Goal: Task Accomplishment & Management: Use online tool/utility

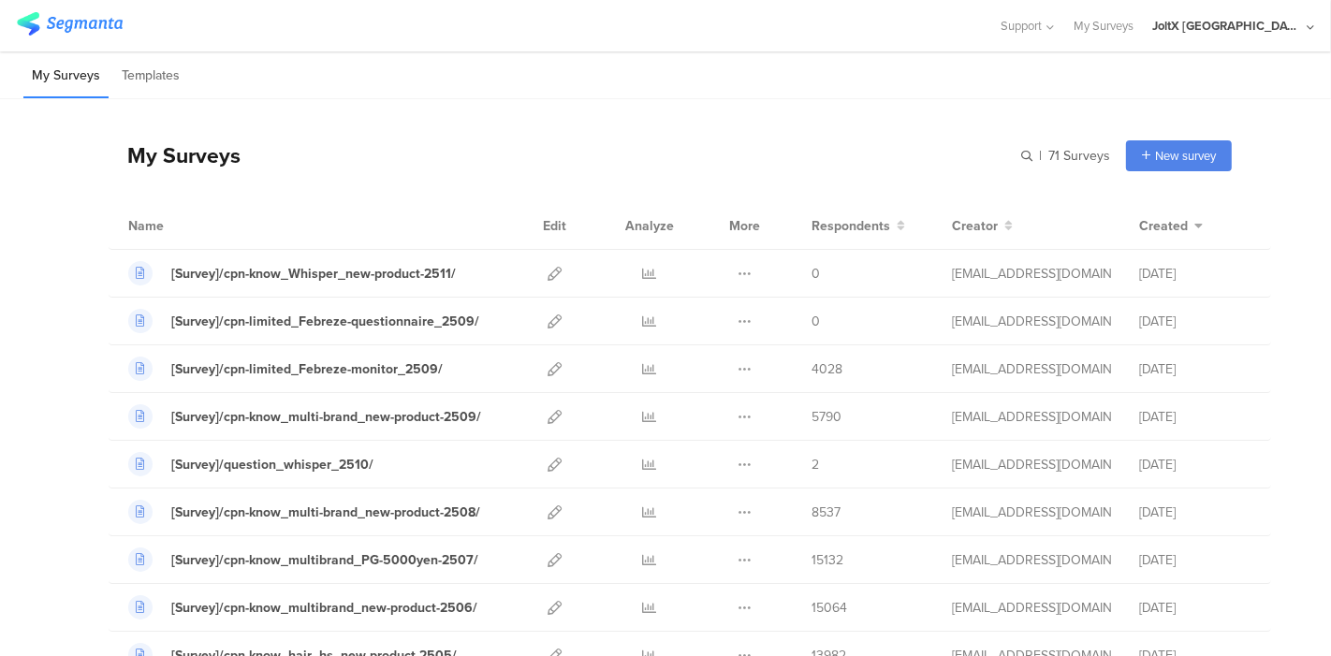
click at [580, 85] on div "My Surveys Templates" at bounding box center [665, 75] width 1331 height 48
click at [616, 66] on div "My Surveys Templates" at bounding box center [665, 75] width 1331 height 48
click at [566, 79] on div "My Surveys Templates" at bounding box center [665, 75] width 1331 height 48
click at [548, 468] on icon at bounding box center [555, 465] width 14 height 14
click at [961, 30] on div at bounding box center [499, 25] width 965 height 31
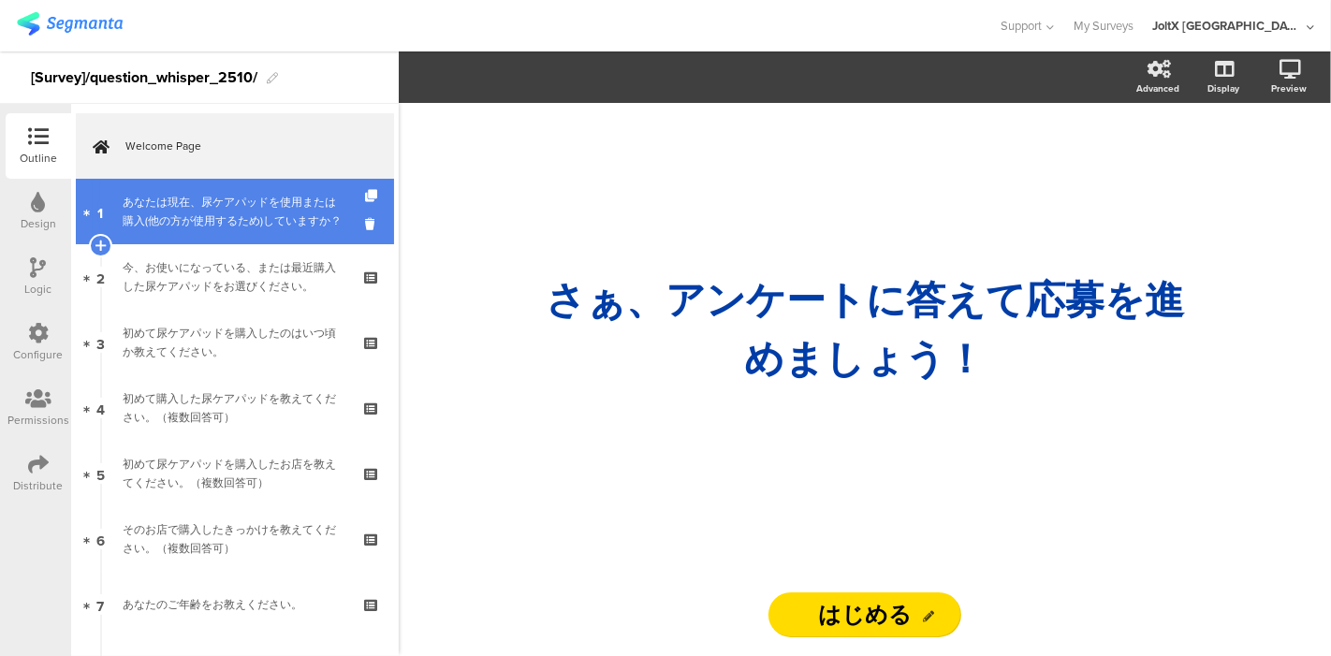
click at [216, 230] on div "あなたは現在、尿ケアパッドを使用または購入(他の方が使用するため)していますか？" at bounding box center [235, 211] width 224 height 37
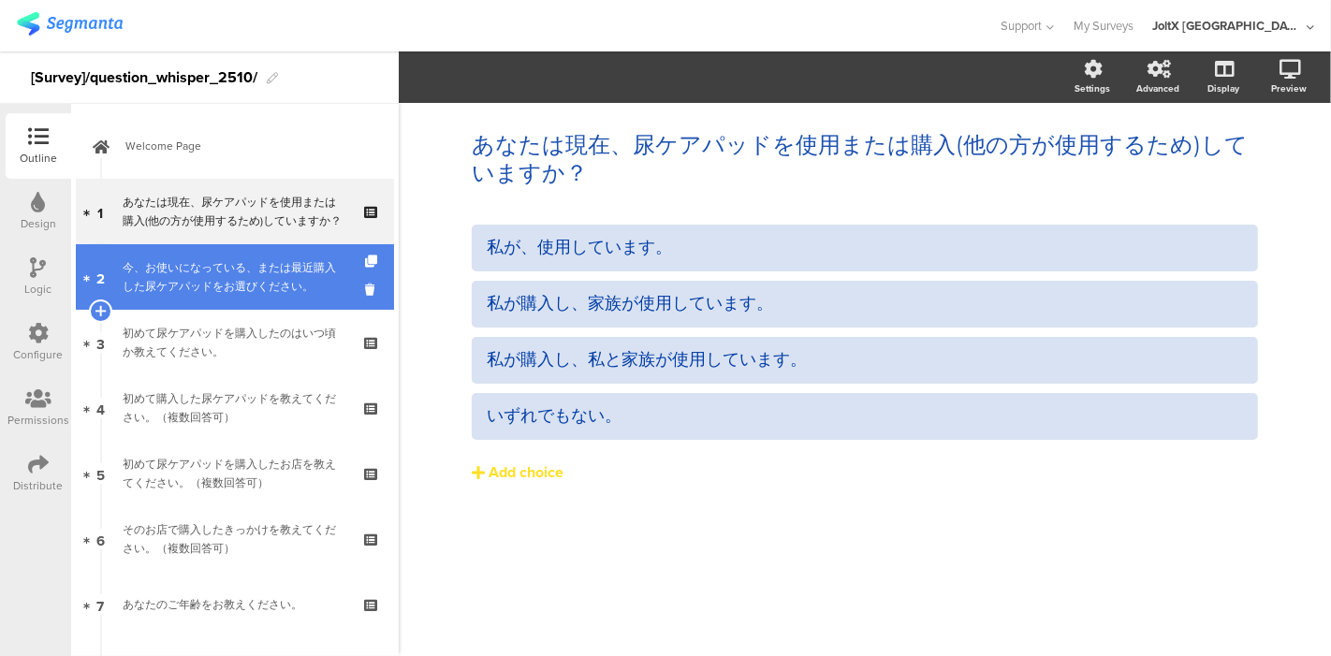
click at [203, 287] on div "今、お使いになっている、または最近購入した尿ケアパッドをお選びください。" at bounding box center [235, 276] width 224 height 37
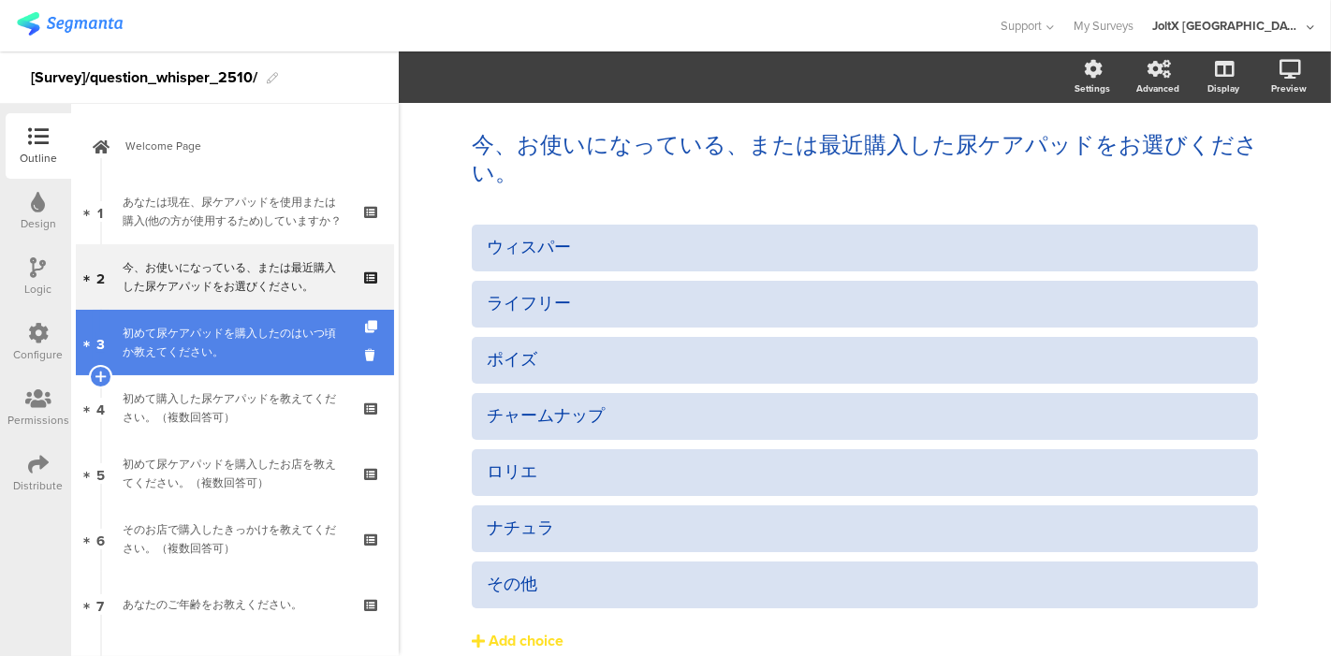
click at [195, 344] on div "初めて尿ケアパッドを購入したのはいつ頃か教えてください。" at bounding box center [235, 342] width 224 height 37
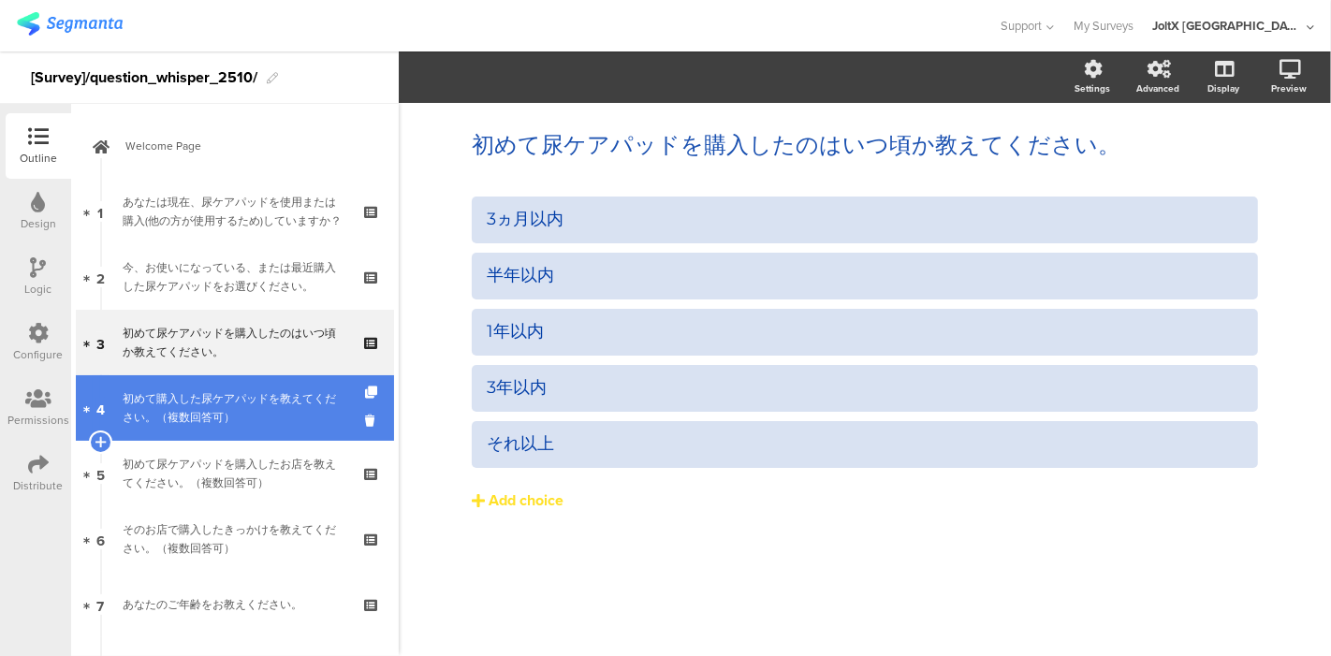
click at [192, 391] on div "初めて購入した尿ケアパッドを教えてください。（複数回答可）" at bounding box center [235, 407] width 224 height 37
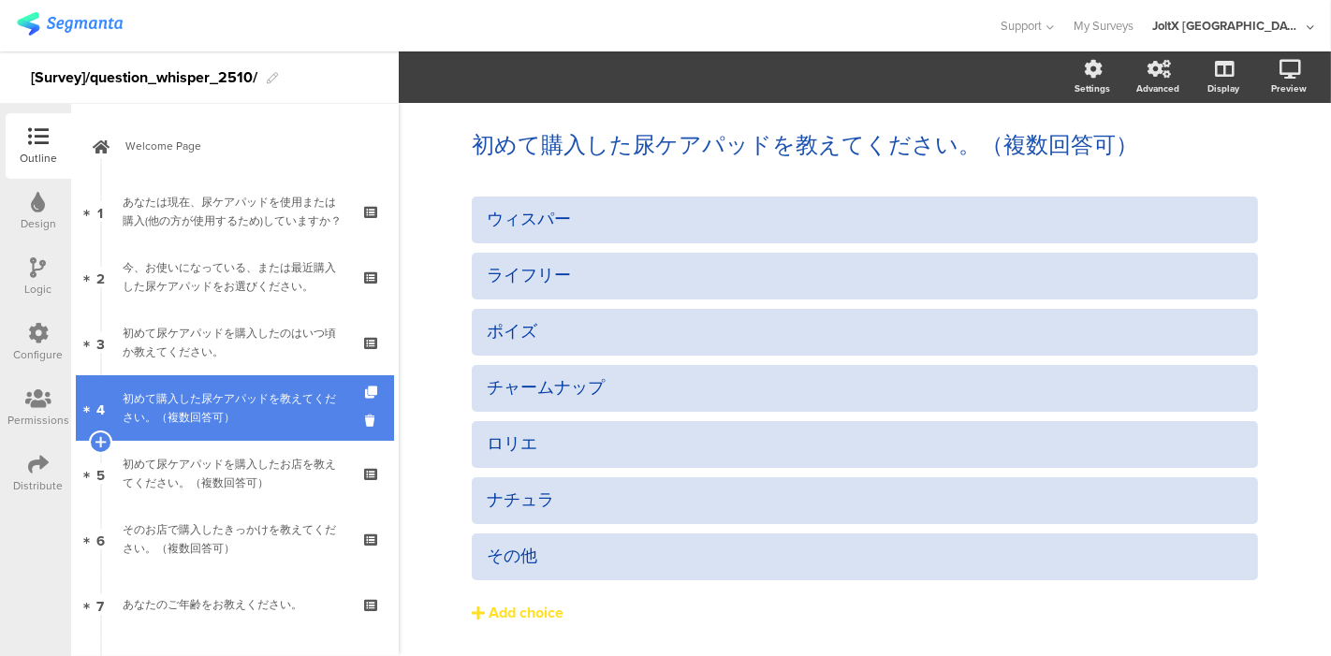
scroll to position [104, 0]
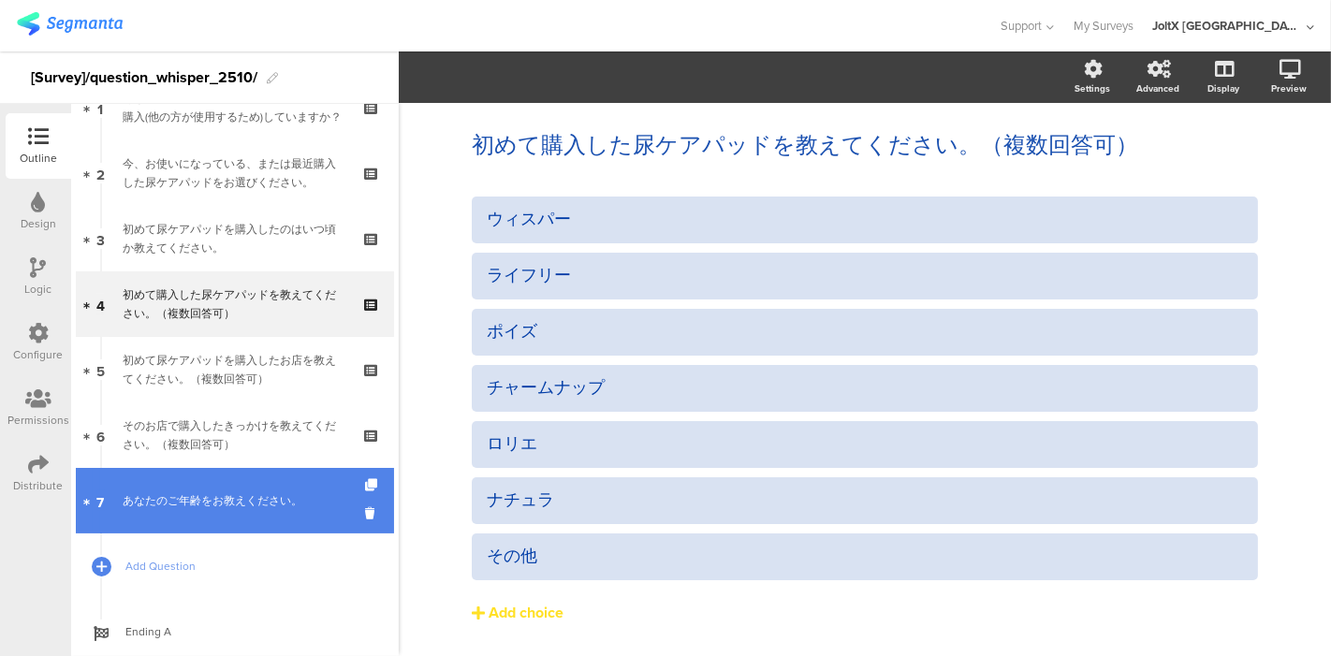
click at [190, 483] on link "7 あなたのご年齢をお教えください。" at bounding box center [235, 501] width 318 height 66
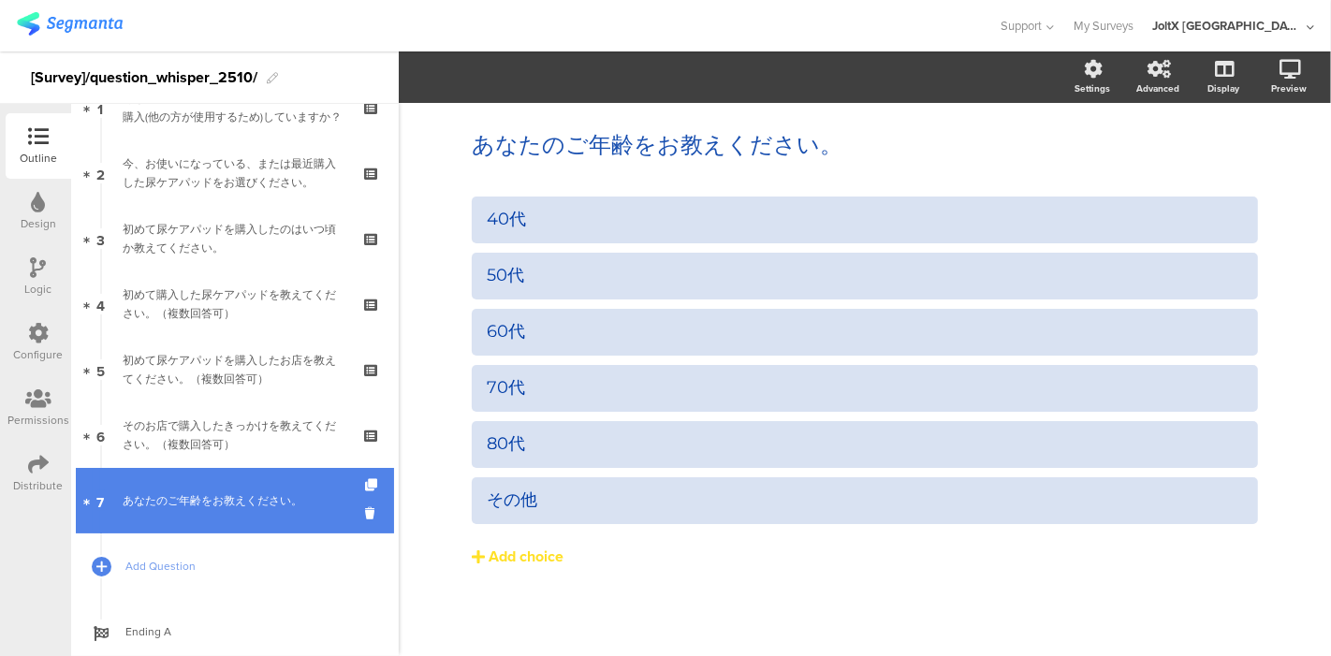
scroll to position [154, 0]
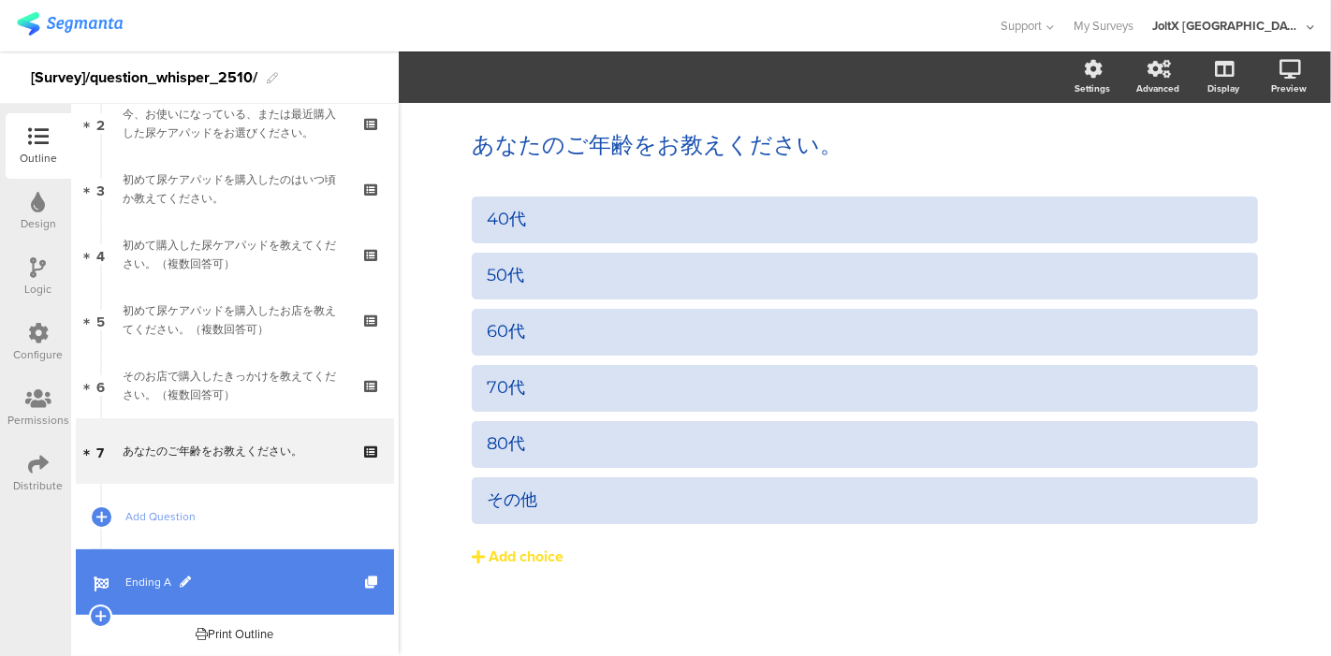
click at [153, 576] on span "Ending A" at bounding box center [245, 582] width 240 height 19
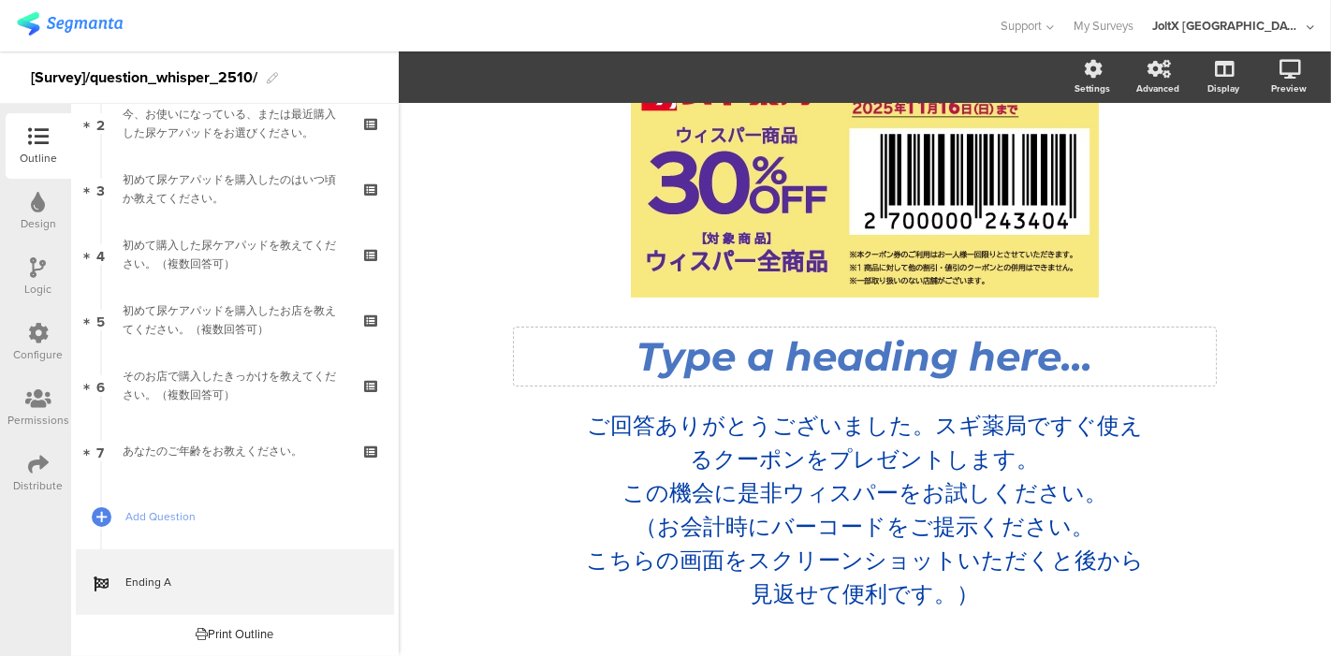
click at [824, 359] on div "Type a heading here..." at bounding box center [865, 356] width 693 height 49
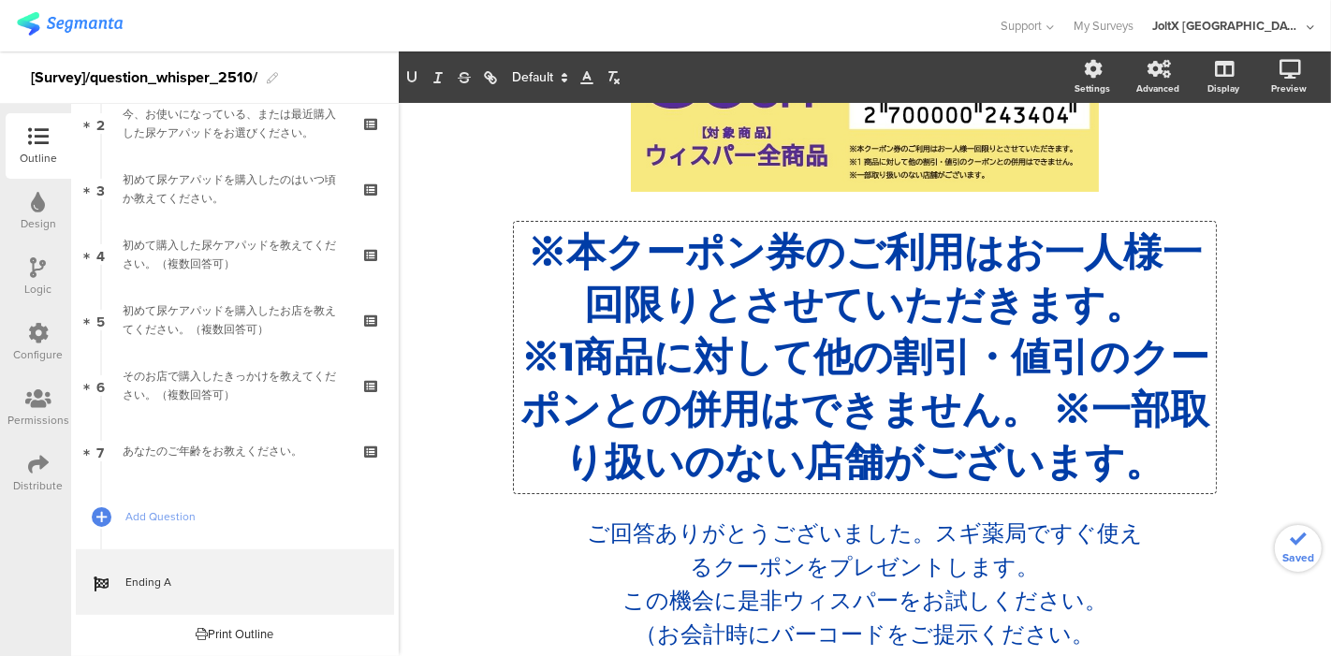
scroll to position [246, 0]
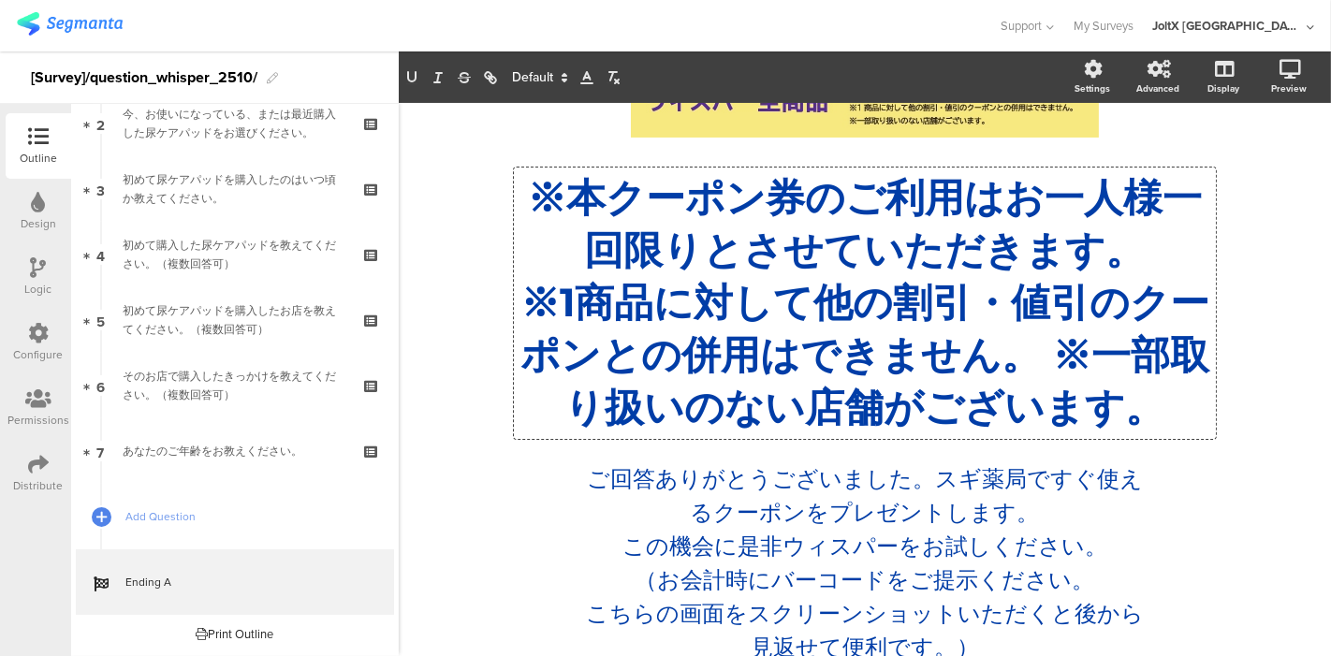
click at [1079, 378] on p "※1商品に対して他の割引・値引のクーポンとの併用はできません。 ※一部取り扱いのない店舗がございます。" at bounding box center [865, 355] width 693 height 157
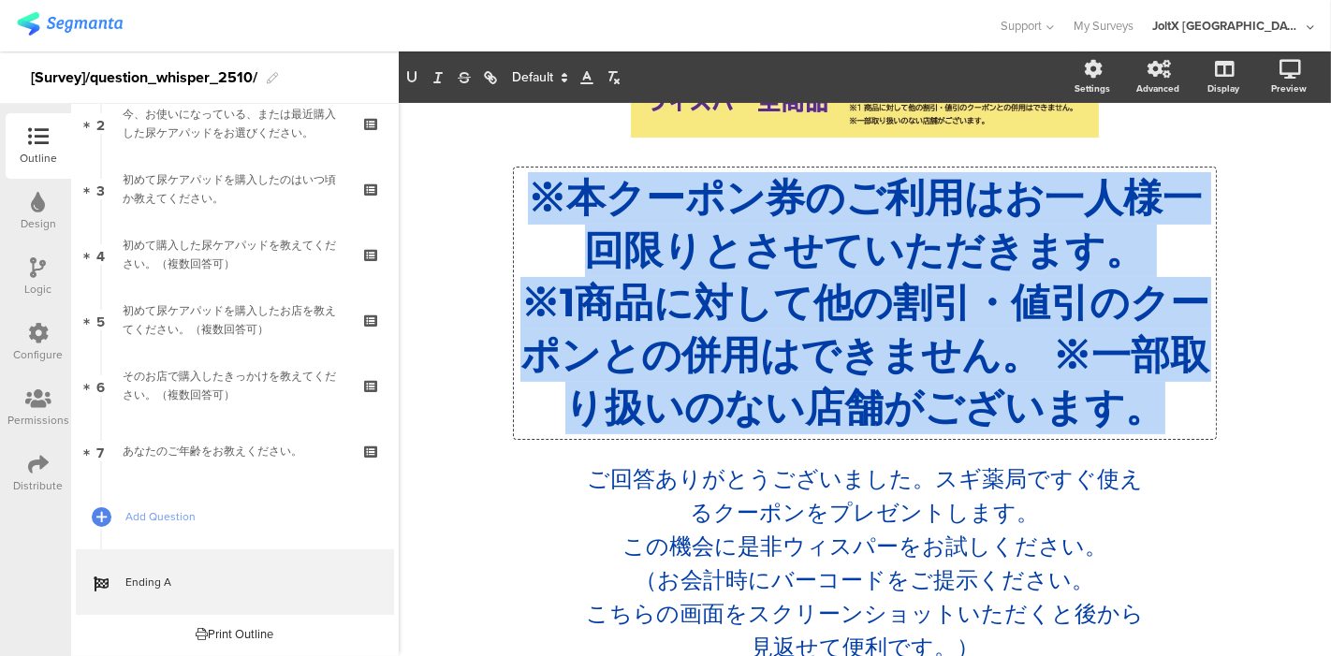
drag, startPoint x: 1142, startPoint y: 430, endPoint x: 513, endPoint y: 198, distance: 670.2
click at [519, 198] on div "※本クーポン券のご利用はお一人様一回限りとさせていただきます。 ※1商品に対して他の割引・値引のクーポンとの併用はできません。 ※一部取り扱いのない店舗がござ…" at bounding box center [865, 303] width 693 height 262
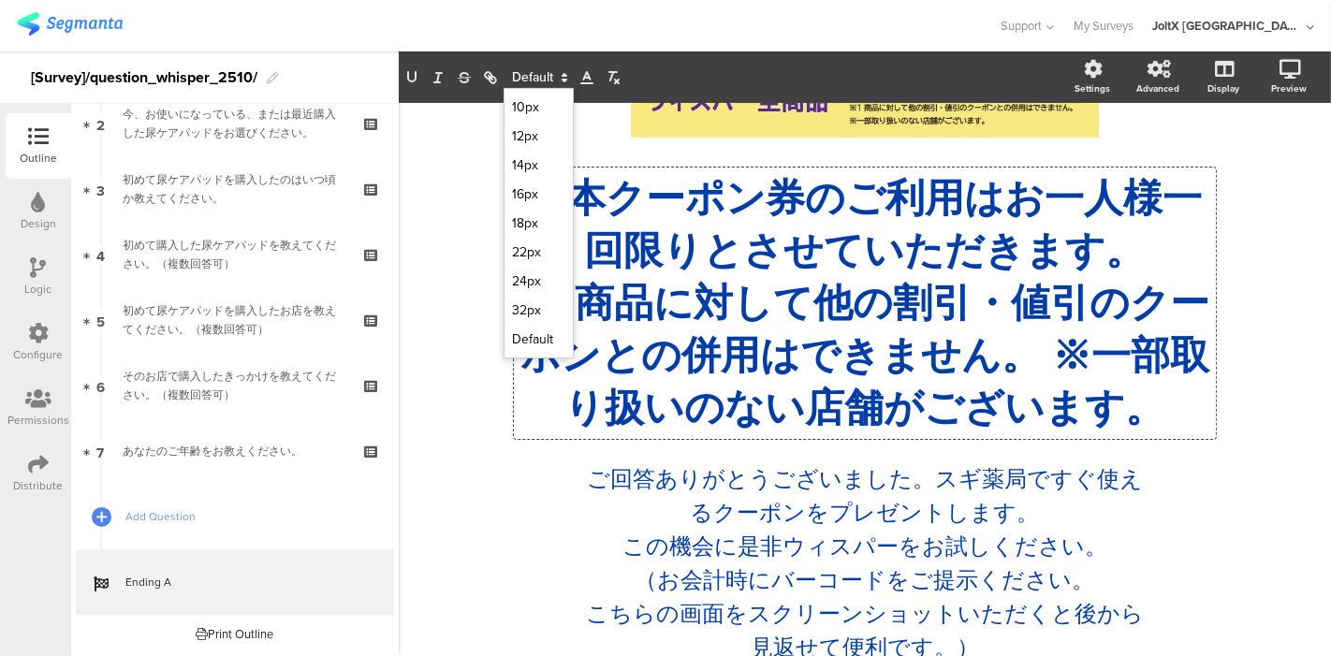
click at [561, 75] on icon at bounding box center [564, 77] width 17 height 17
click at [535, 101] on span at bounding box center [538, 107] width 53 height 29
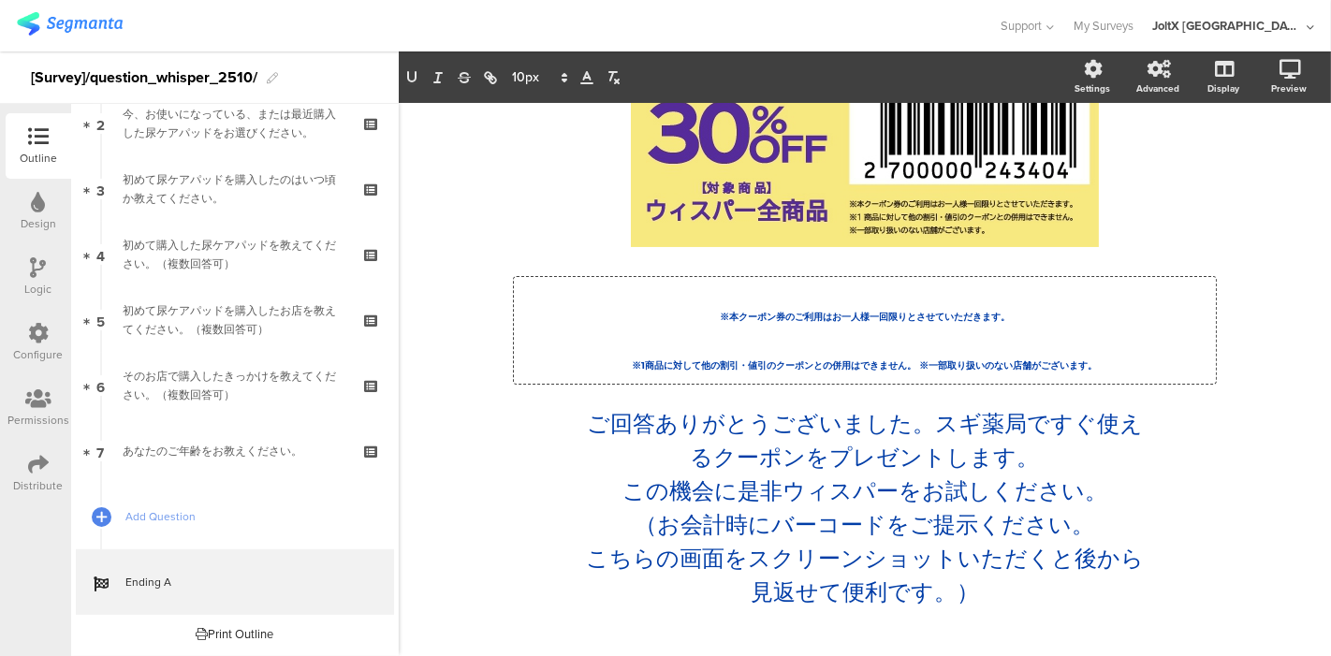
scroll to position [134, 0]
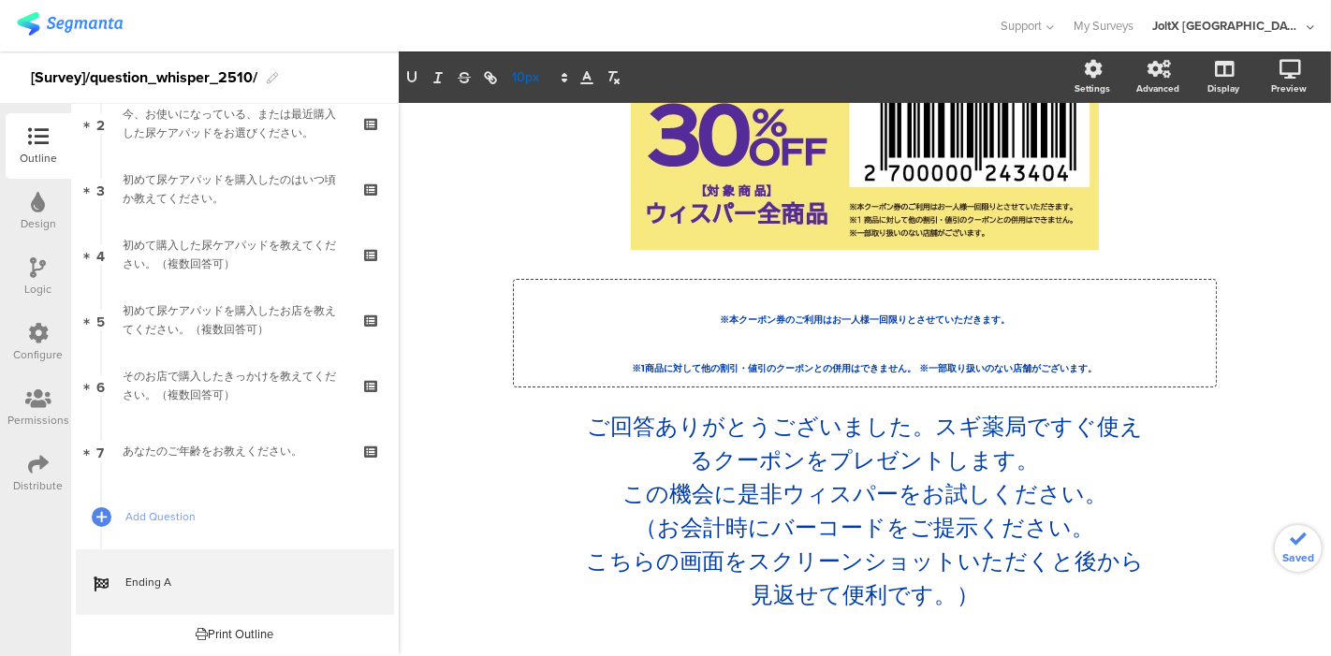
click at [543, 74] on span at bounding box center [539, 77] width 70 height 22
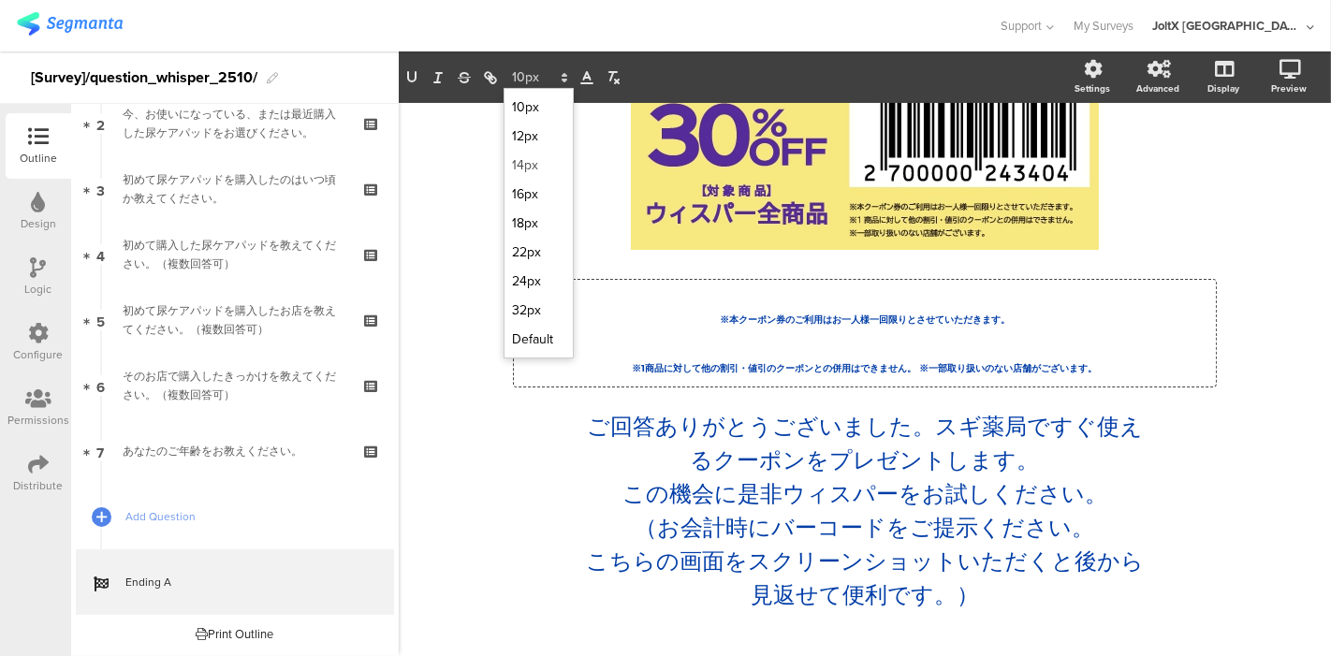
click at [529, 162] on span at bounding box center [538, 165] width 53 height 29
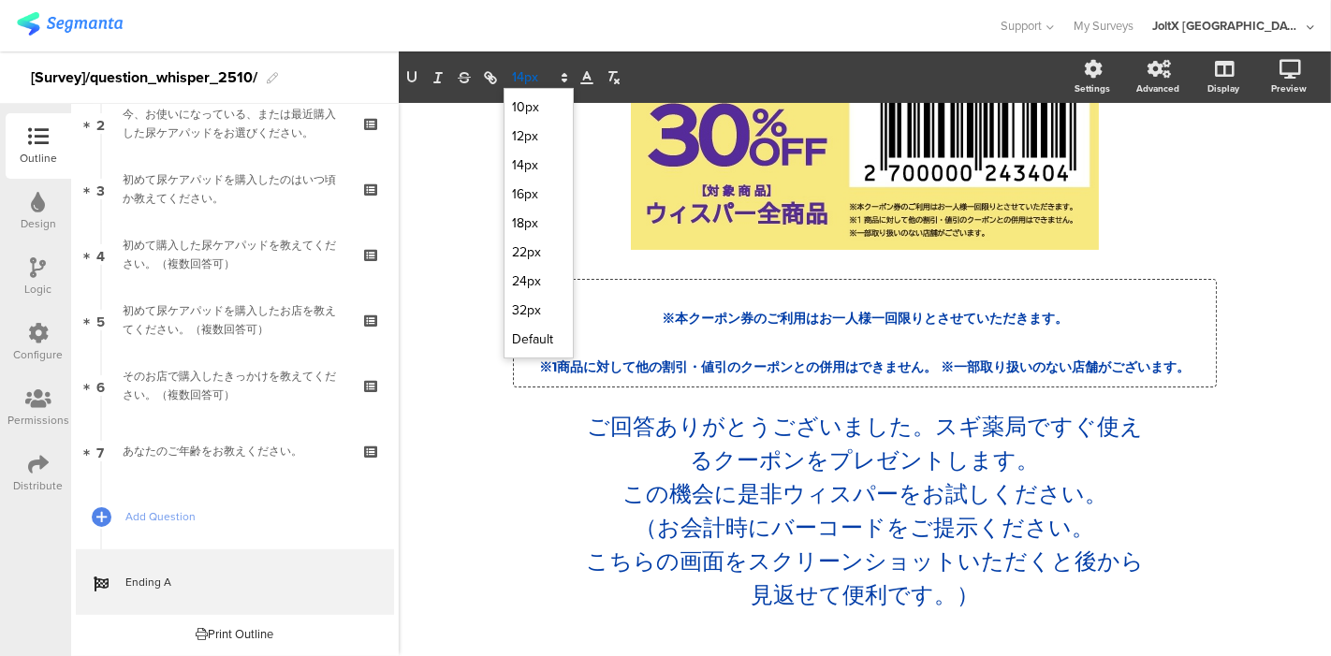
click at [562, 74] on icon at bounding box center [564, 77] width 17 height 17
click at [526, 189] on span at bounding box center [538, 194] width 53 height 29
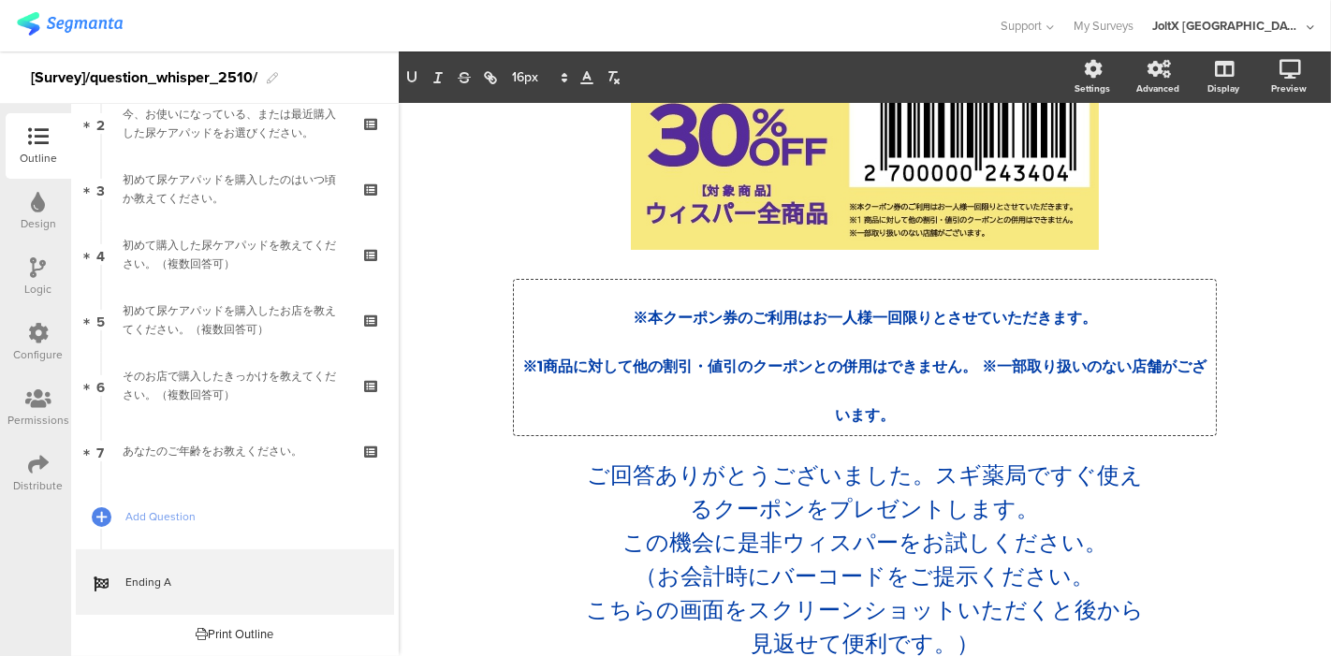
click at [476, 223] on div "/ ※本クーポン券のご利用はお一人様一回限りとさせていただきます。 ※1商品に対して他の割引・値引のクーポンとの併用はできません。 ※一部取り扱いのない店舗が…" at bounding box center [865, 329] width 786 height 720
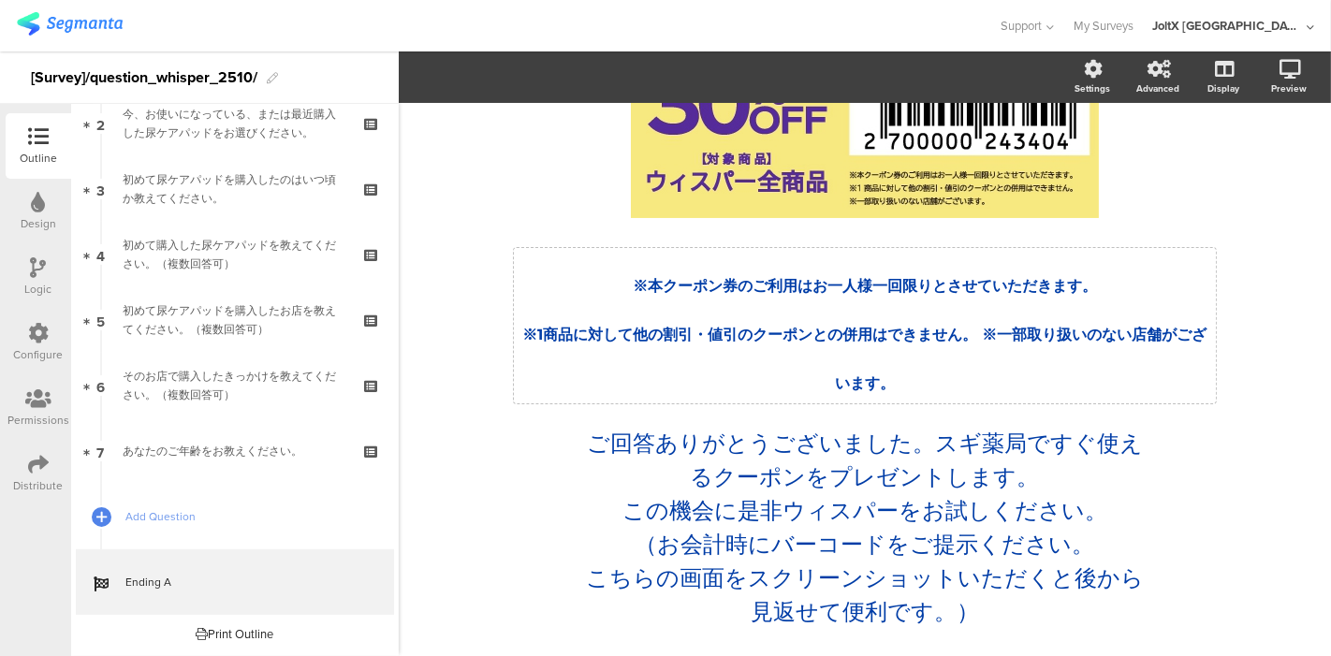
scroll to position [182, 0]
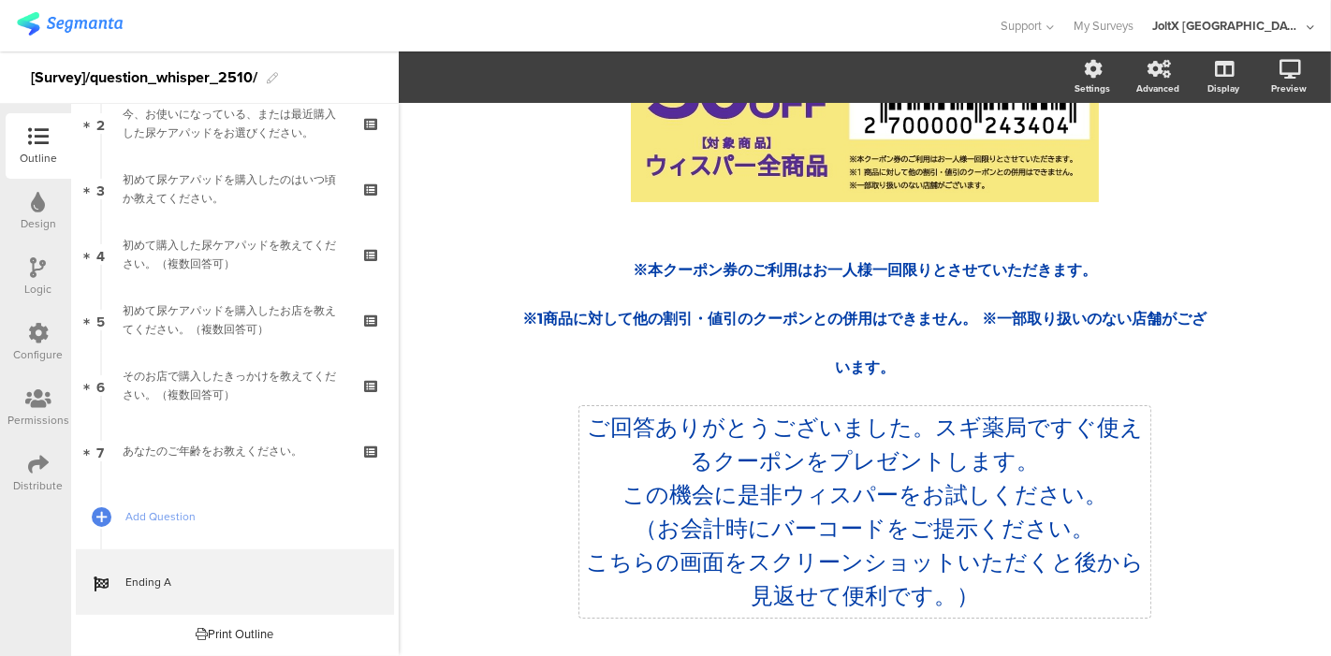
click at [779, 491] on div "/ ※本クーポン券のご利用はお一人様一回限りとさせていただきます。 ※1商品に対して他の割引・値引のクーポンとの併用はできません。 ※一部取り扱いのない店舗が…" at bounding box center [865, 290] width 749 height 701
click at [930, 512] on p "（お会計時にバーコードをご提示ください。" at bounding box center [865, 529] width 562 height 34
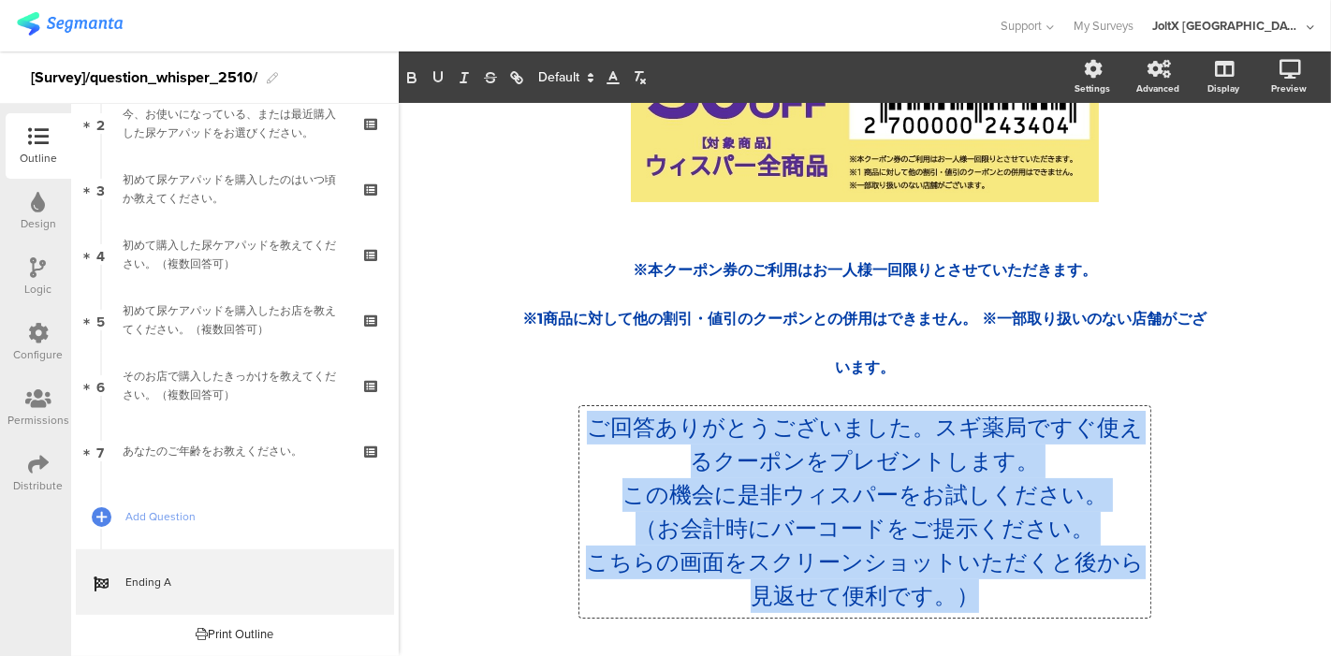
drag, startPoint x: 950, startPoint y: 593, endPoint x: 584, endPoint y: 423, distance: 403.7
click at [584, 423] on div "ご回答ありがとうございました。スギ薬局ですぐ使えるクーポンをプレゼントします。 この機会に是非ウィスパーをお試しください。 （お会計時にバーコードをご提示くだ…" at bounding box center [865, 512] width 562 height 202
copy div "ご回答ありがとうございました。スギ薬局ですぐ使えるクーポンをプレゼントします。 この機会に是非ウィスパーをお試しください。 （お会計時にバーコードをご提示くだ…"
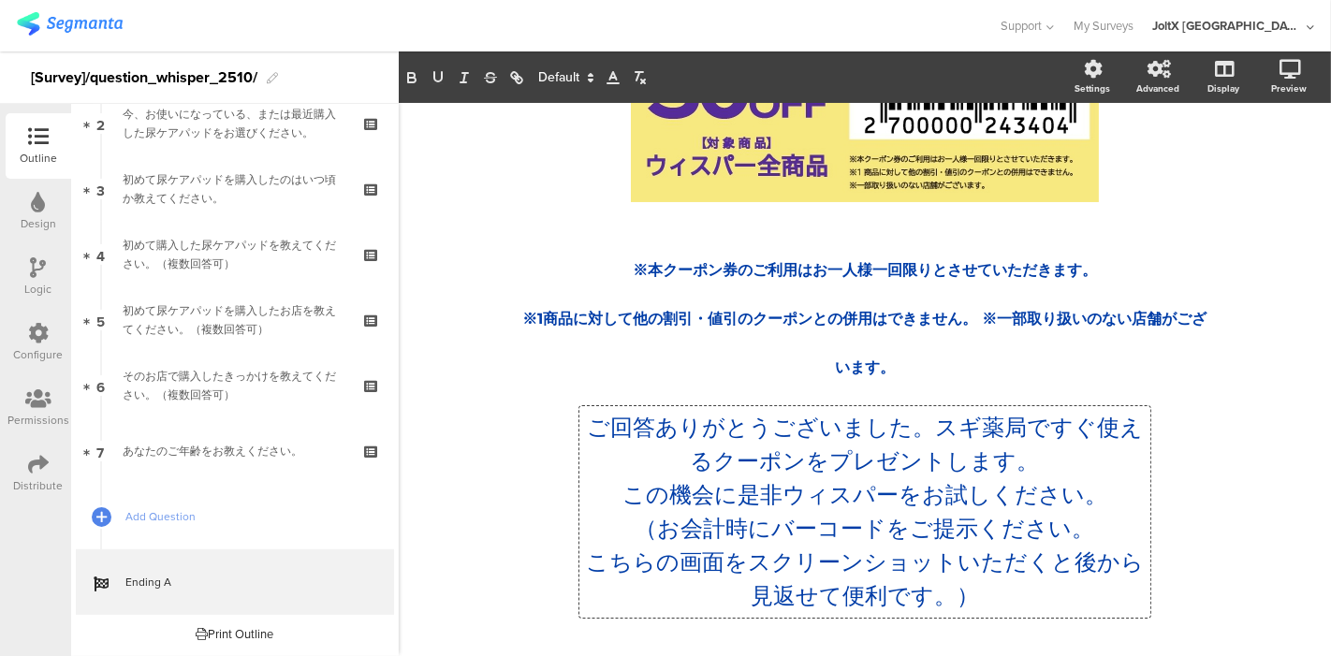
click at [844, 327] on p "※1商品に対して他の割引・値引のクーポンとの併用はできません。 ※一部取り扱いのない店舗がございます。" at bounding box center [865, 334] width 693 height 97
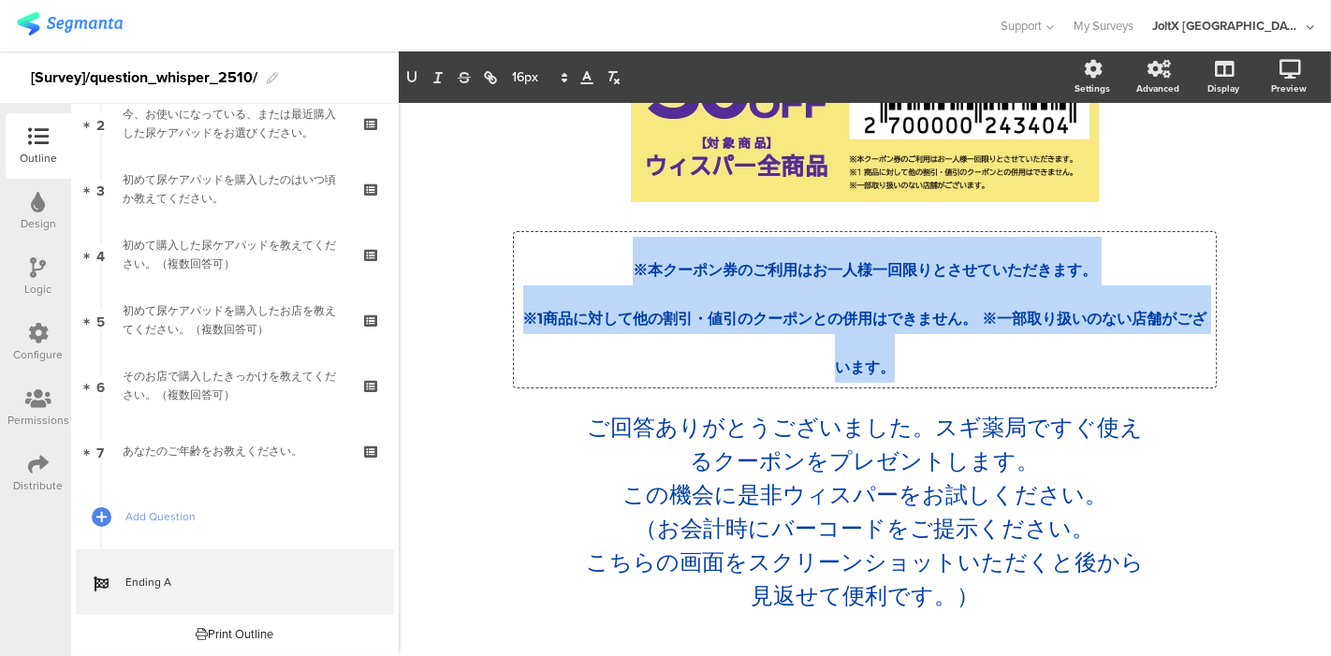
drag, startPoint x: 909, startPoint y: 356, endPoint x: 620, endPoint y: 264, distance: 303.5
click at [620, 264] on div "※本クーポン券のご利用はお一人様一回限りとさせていただきます。 ※1商品に対して他の割引・値引のクーポンとの併用はできません。 ※一部取り扱いのない店舗がござ…" at bounding box center [865, 310] width 693 height 146
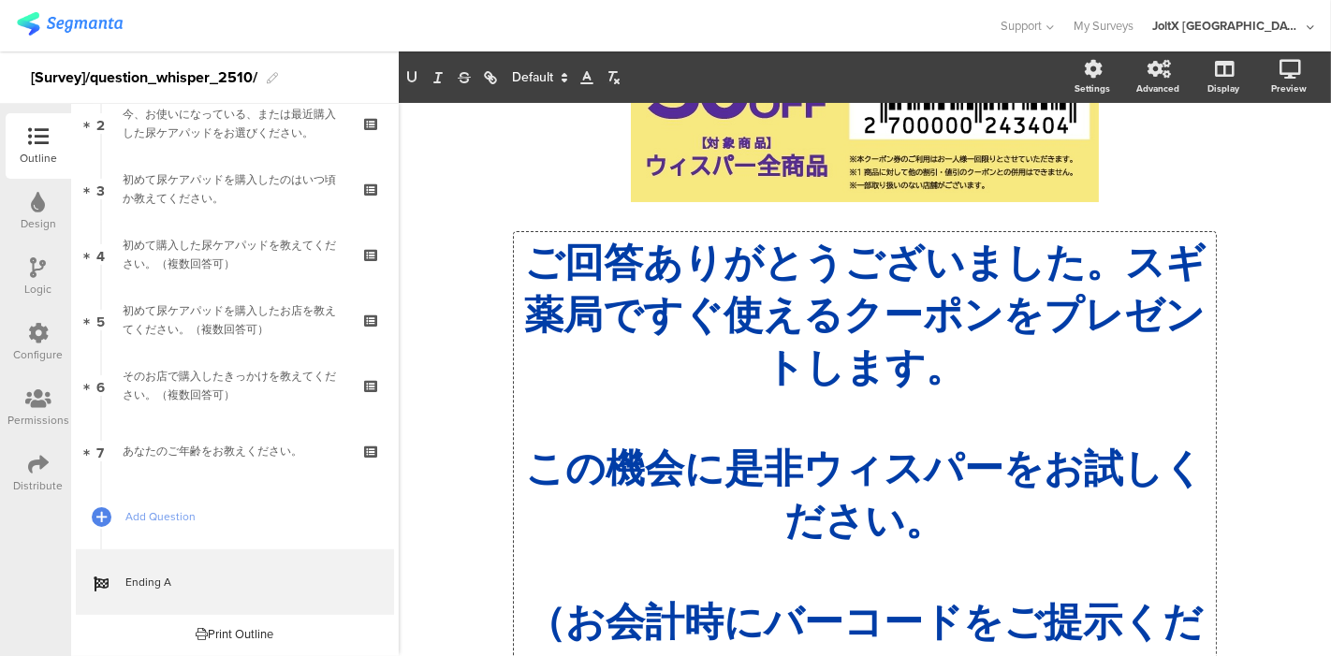
click at [562, 76] on icon at bounding box center [564, 77] width 17 height 17
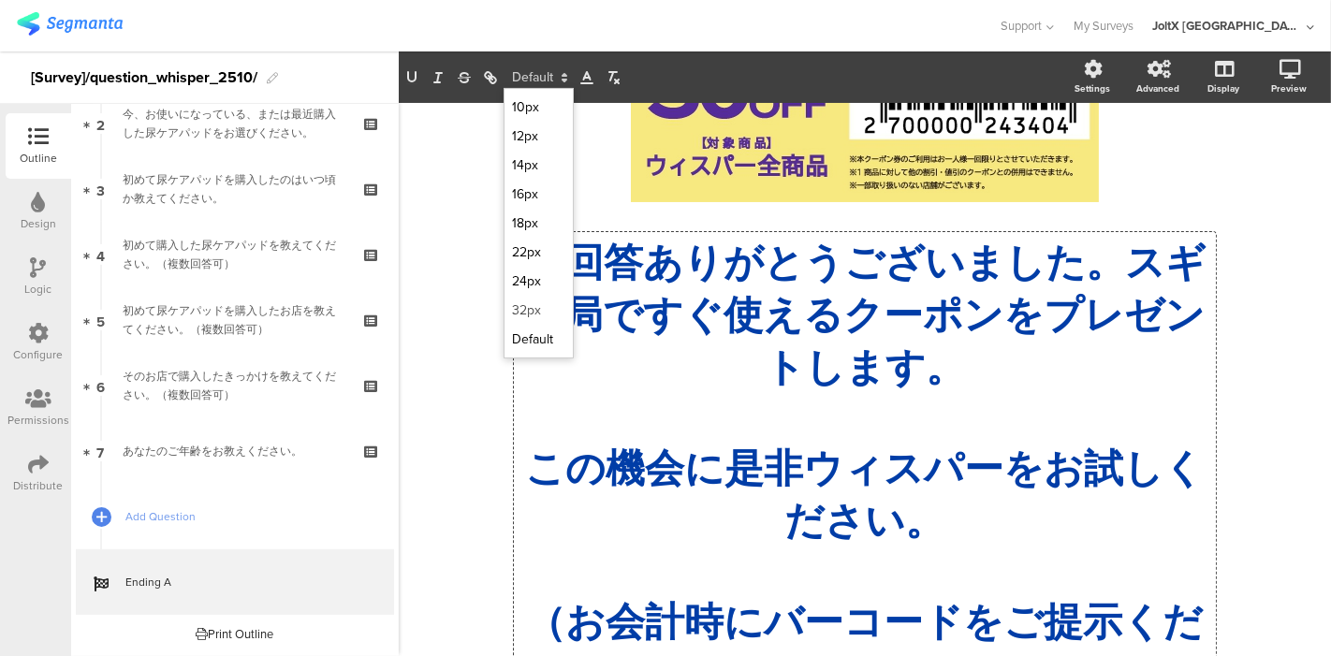
click at [535, 308] on span at bounding box center [538, 310] width 53 height 29
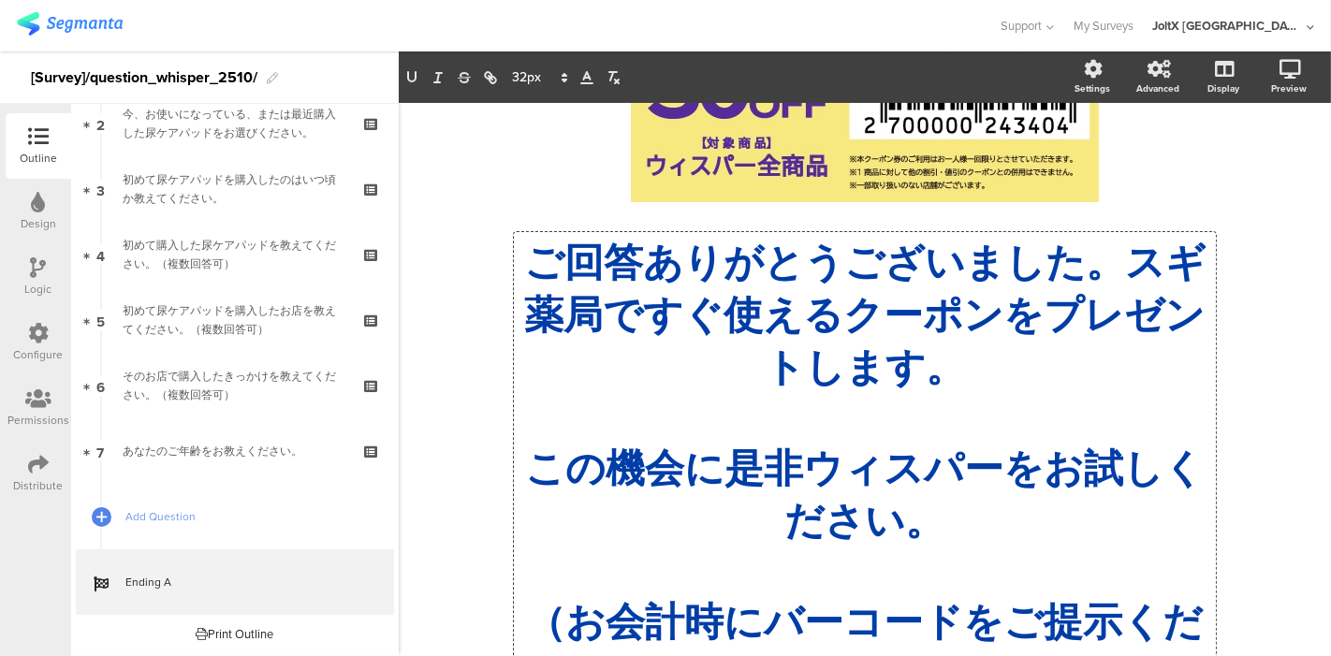
click at [586, 327] on p "ご回答ありがとうございました。スギ薬局ですぐ使えるクーポンをプレゼントします。" at bounding box center [865, 315] width 693 height 157
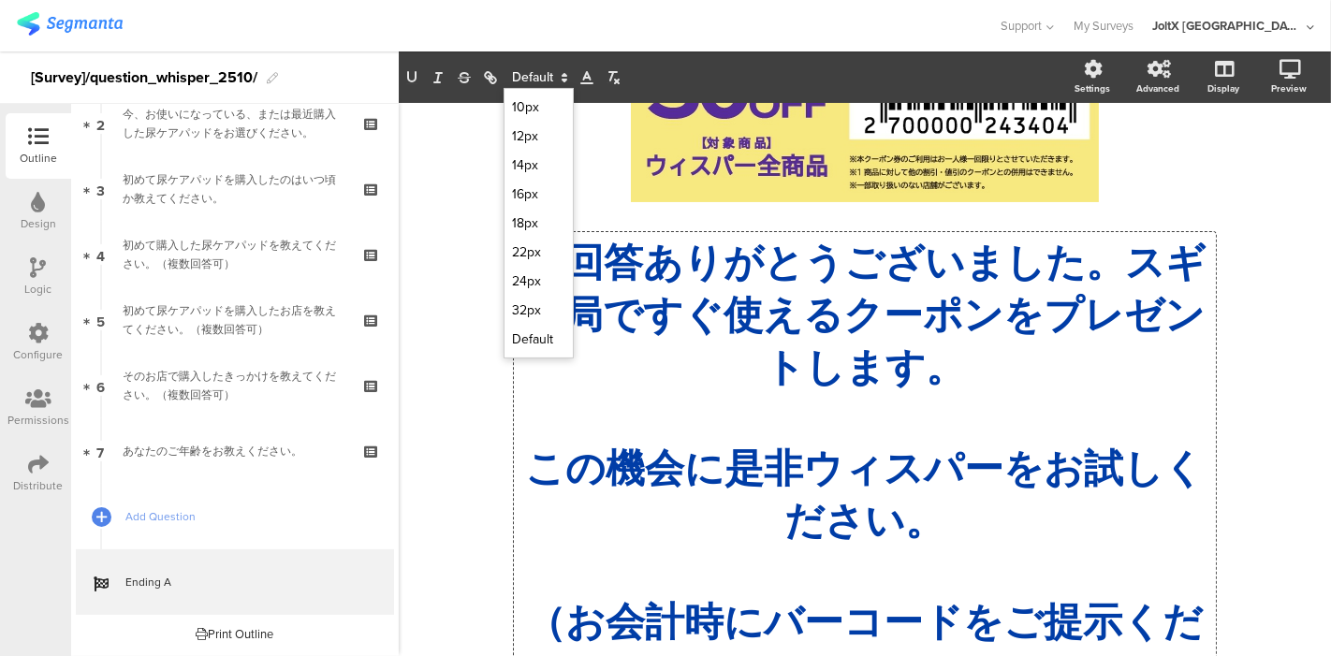
click at [563, 75] on polygon at bounding box center [565, 75] width 4 height 2
click at [527, 306] on span at bounding box center [538, 310] width 53 height 29
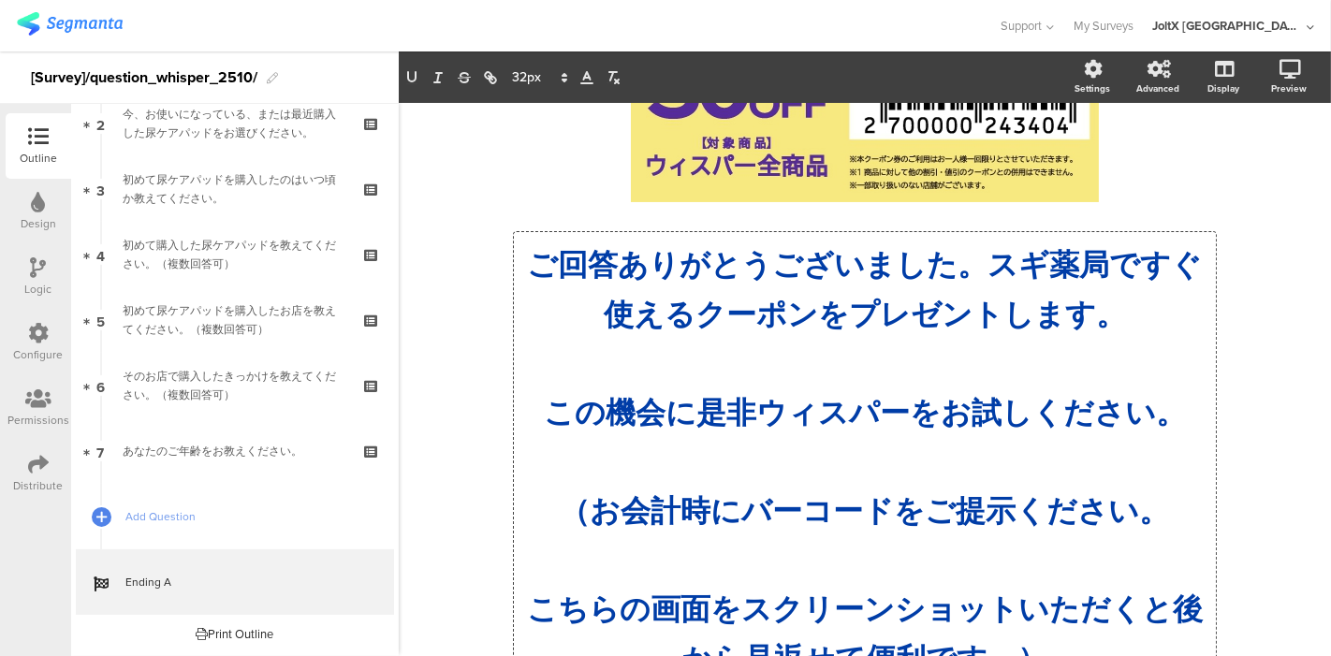
click at [527, 306] on p "ご回答ありがとうございました。スギ薬局ですぐ使えるクーポンをプレゼントします。" at bounding box center [865, 286] width 693 height 99
click at [666, 351] on p at bounding box center [865, 360] width 693 height 49
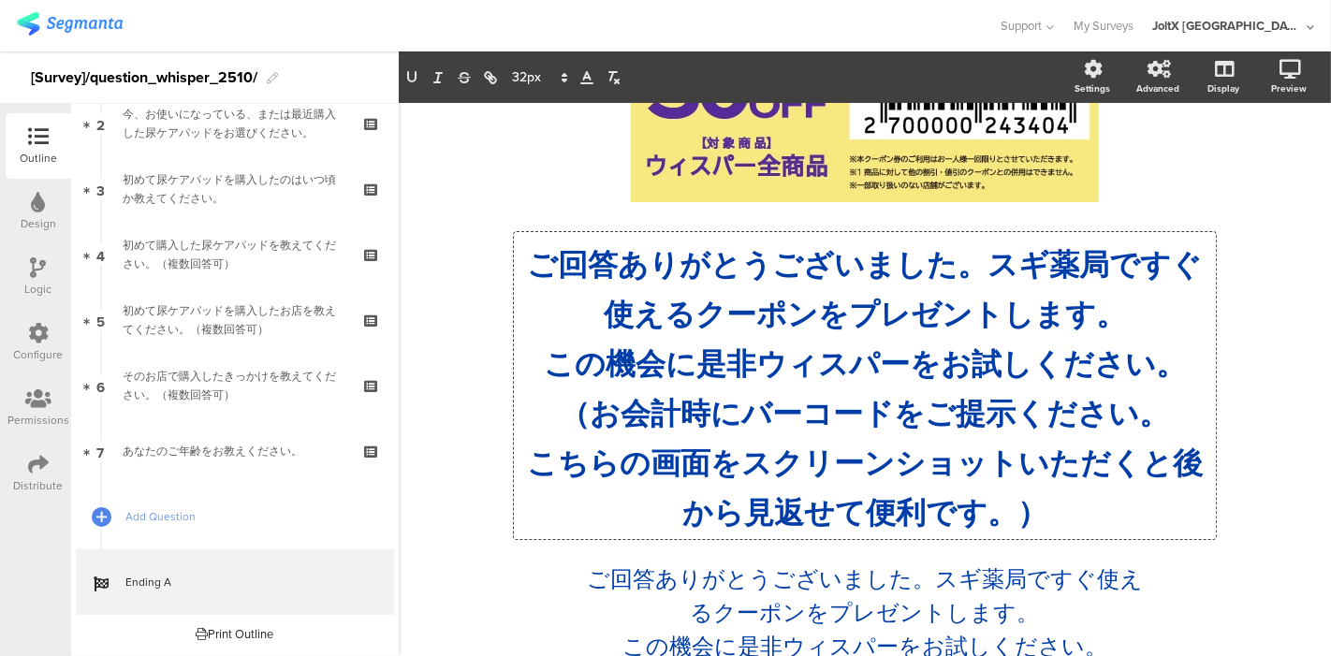
scroll to position [286, 0]
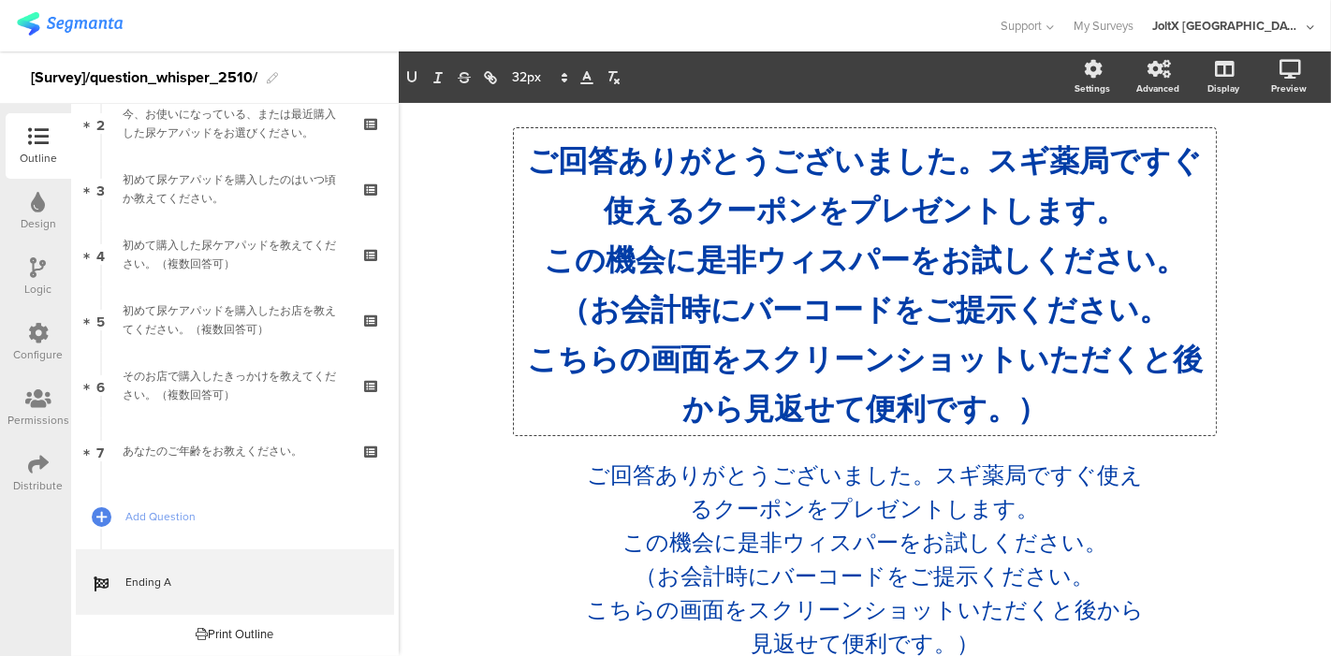
click at [493, 467] on div "/ ご回答ありがとうございました。スギ薬局ですぐ使えるクーポンをプレゼントします。 この機会に是非ウィスパーをお試しください。 （お会計時にバーコードをご提示…" at bounding box center [865, 262] width 749 height 853
click at [1280, 72] on icon at bounding box center [1291, 69] width 22 height 19
click at [1258, 178] on icon at bounding box center [1265, 167] width 15 height 23
click at [623, 262] on span "この機会に是非ウィスパーをお試しください。" at bounding box center [865, 260] width 642 height 37
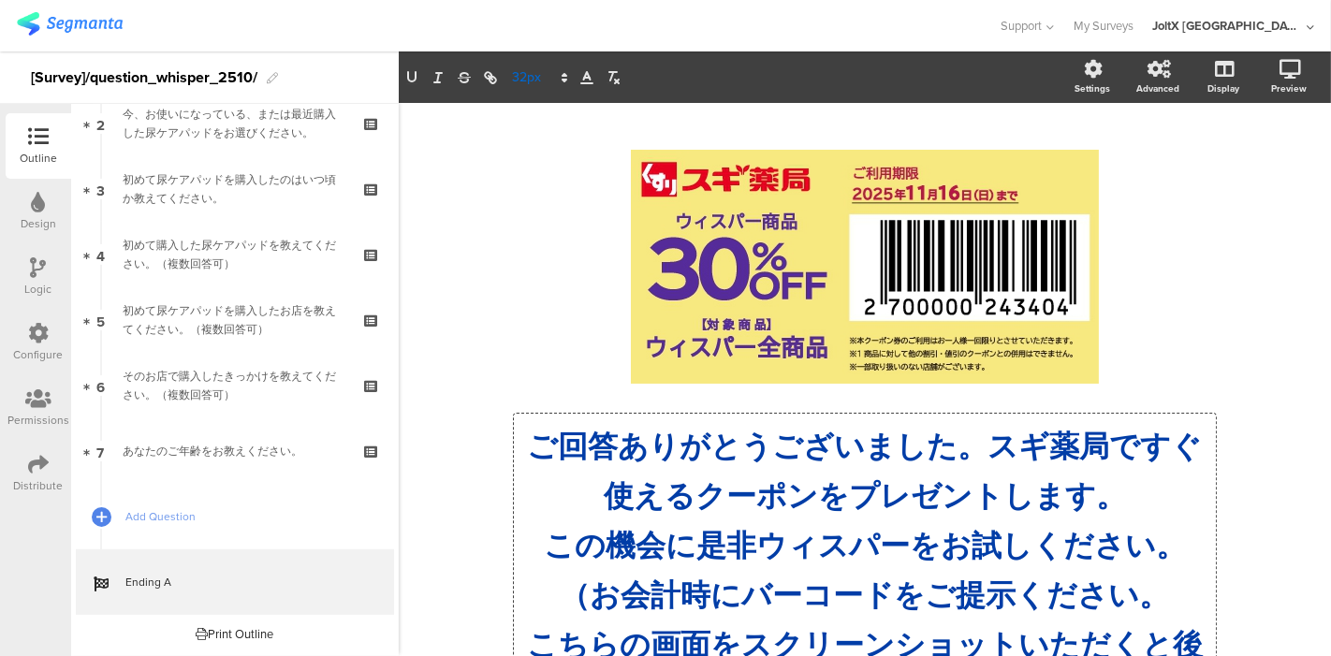
click at [560, 81] on icon at bounding box center [564, 77] width 17 height 17
click at [529, 273] on span at bounding box center [538, 281] width 53 height 29
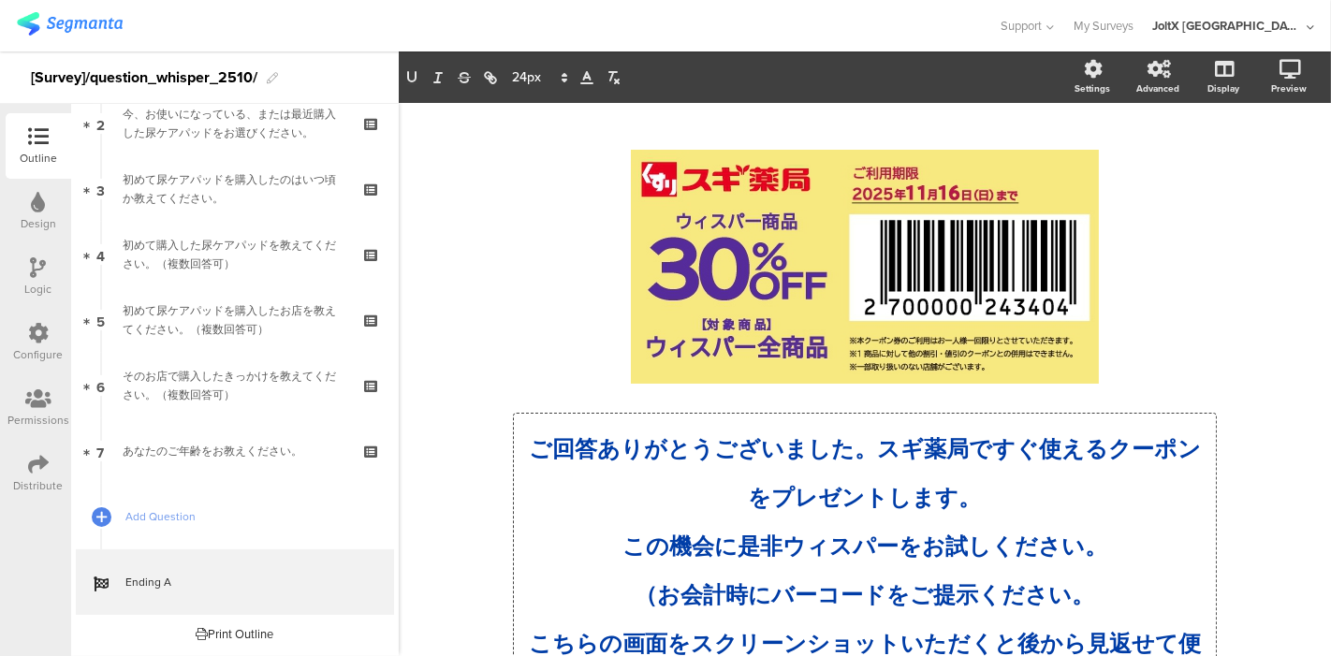
click at [462, 326] on div "/ ご回答ありがとうございました。スギ薬局ですぐ使えるクーポンをプレゼントします。 この機会に是非ウィスパーをお試しください。 （お会計時にバーコードをご提示…" at bounding box center [865, 545] width 932 height 885
click at [1280, 76] on icon at bounding box center [1291, 69] width 22 height 19
click at [1245, 183] on link at bounding box center [1265, 170] width 41 height 36
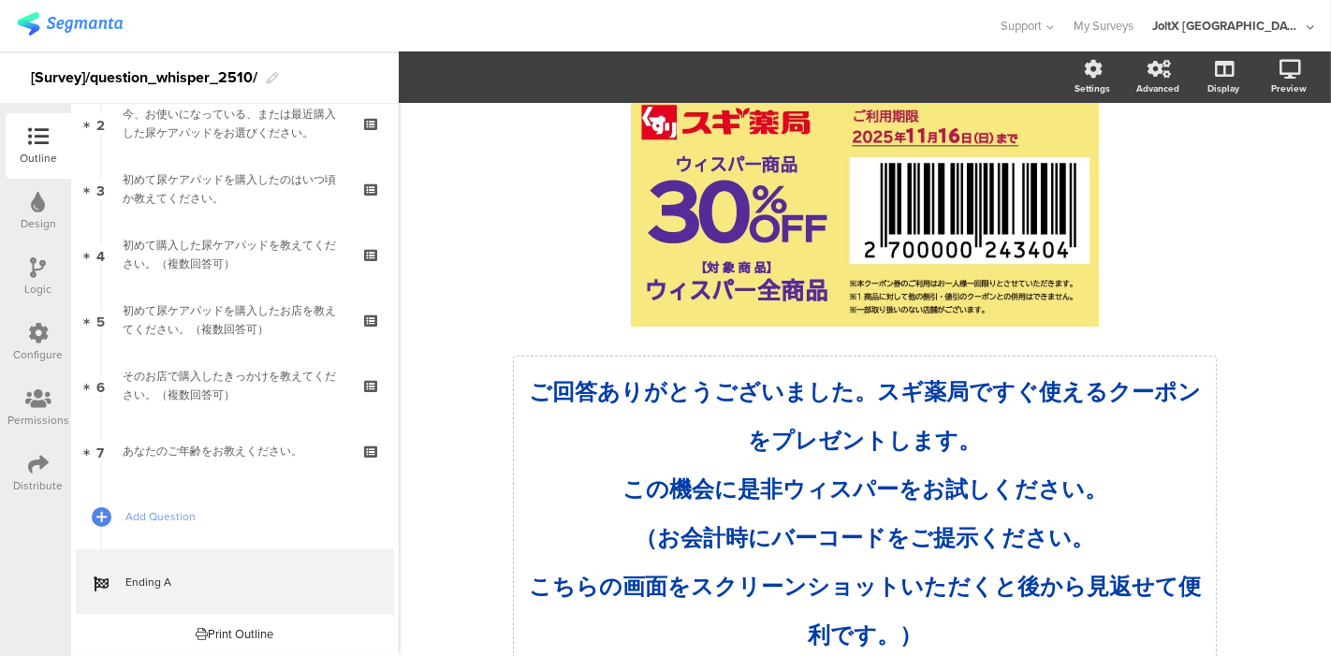
scroll to position [104, 0]
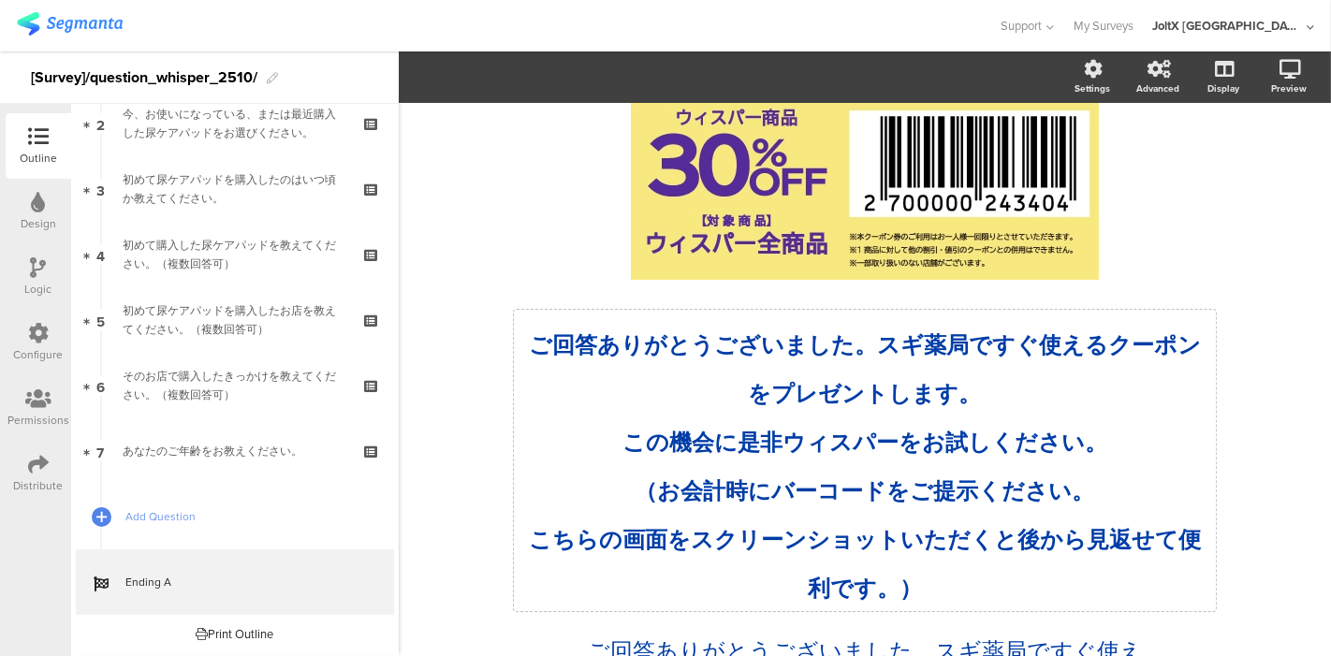
click at [698, 488] on span "（お会計時にバーコードをご提示ください。" at bounding box center [866, 490] width 460 height 27
click at [562, 73] on icon at bounding box center [564, 77] width 17 height 17
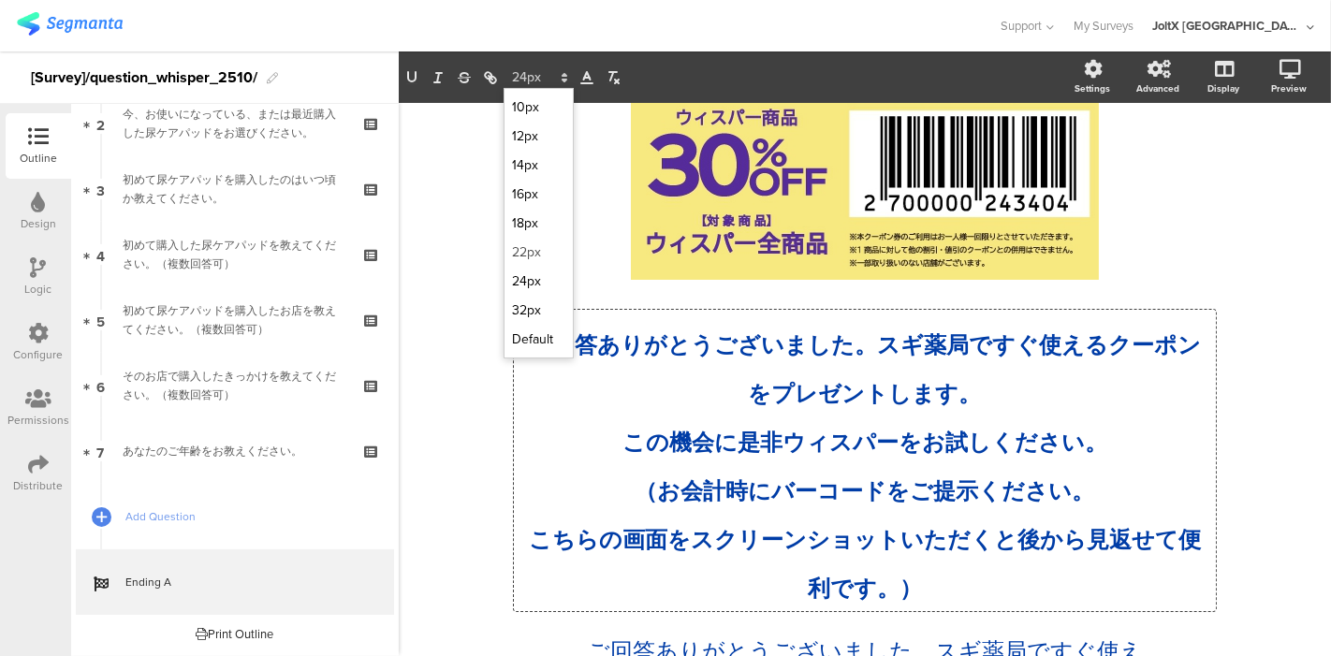
click at [526, 252] on span at bounding box center [538, 252] width 53 height 29
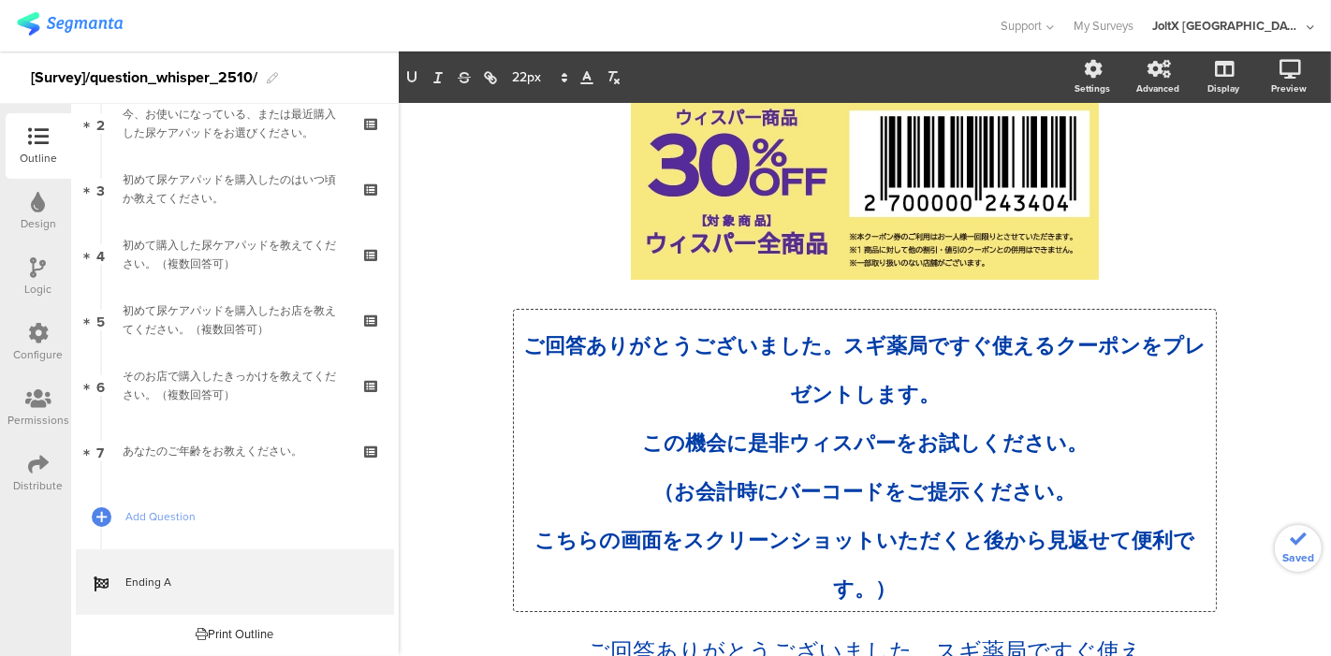
click at [453, 378] on div "/ ご回答ありがとうございました。スギ薬局ですぐ使えるクーポンをプレゼントします。 この機会に是非ウィスパーをお試しください。 （お会計時にバーコードをご提示…" at bounding box center [865, 441] width 932 height 885
click at [1271, 86] on div "Preview" at bounding box center [1289, 88] width 36 height 14
click at [1258, 178] on icon at bounding box center [1265, 167] width 15 height 23
click at [693, 378] on p "ご回答ありがとうございました。スギ薬局ですぐ使えるクーポンをプレゼントします。" at bounding box center [865, 363] width 693 height 97
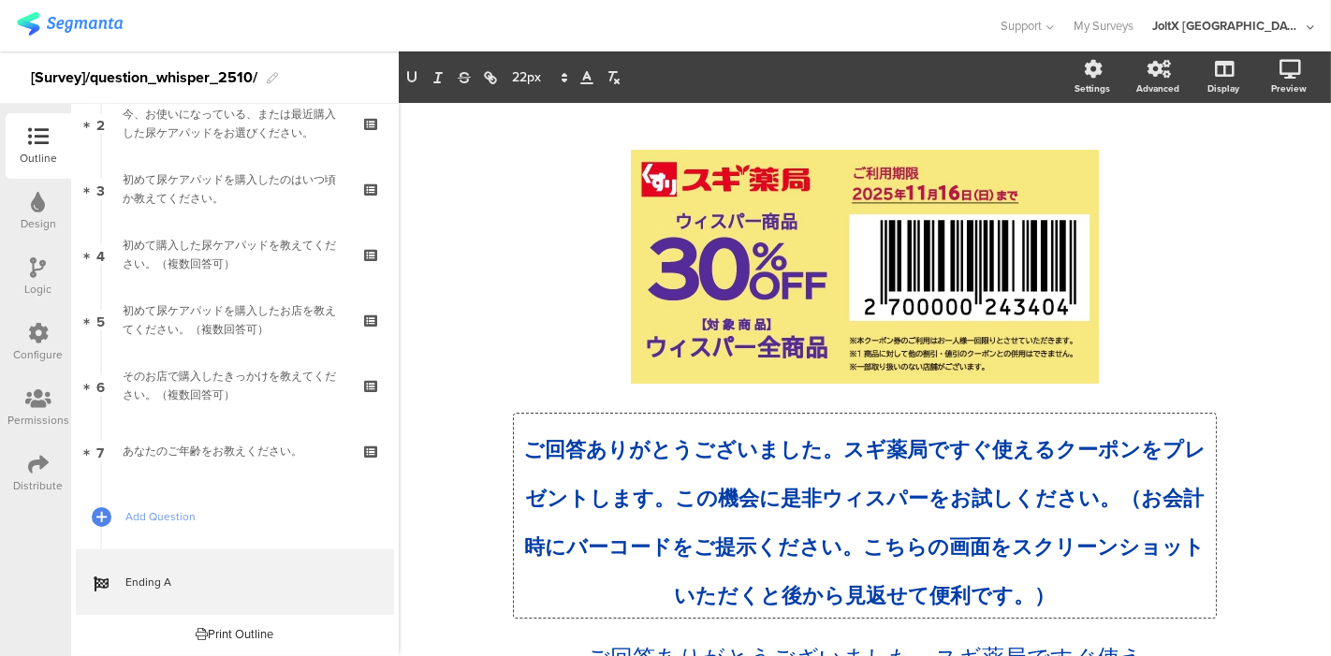
click at [1243, 401] on div "/ ご回答ありがとうございました。スギ薬局ですぐ使えるクーポンをプレゼントします。この機会に是非ウィスパーをお試しください。（お会計時にバーコードをご提示くだ…" at bounding box center [865, 487] width 786 height 769
click at [1270, 104] on div "Preview" at bounding box center [1242, 148] width 140 height 89
click at [1258, 164] on icon at bounding box center [1265, 167] width 15 height 23
click at [618, 467] on p "ご回答ありがとうございました。スギ薬局ですぐ使えるクーポンをプレゼントします。この機会に是非ウィスパーをお試しください。（お会計時にバーコードをご提示ください…" at bounding box center [865, 515] width 693 height 195
click at [564, 80] on polygon at bounding box center [565, 81] width 4 height 2
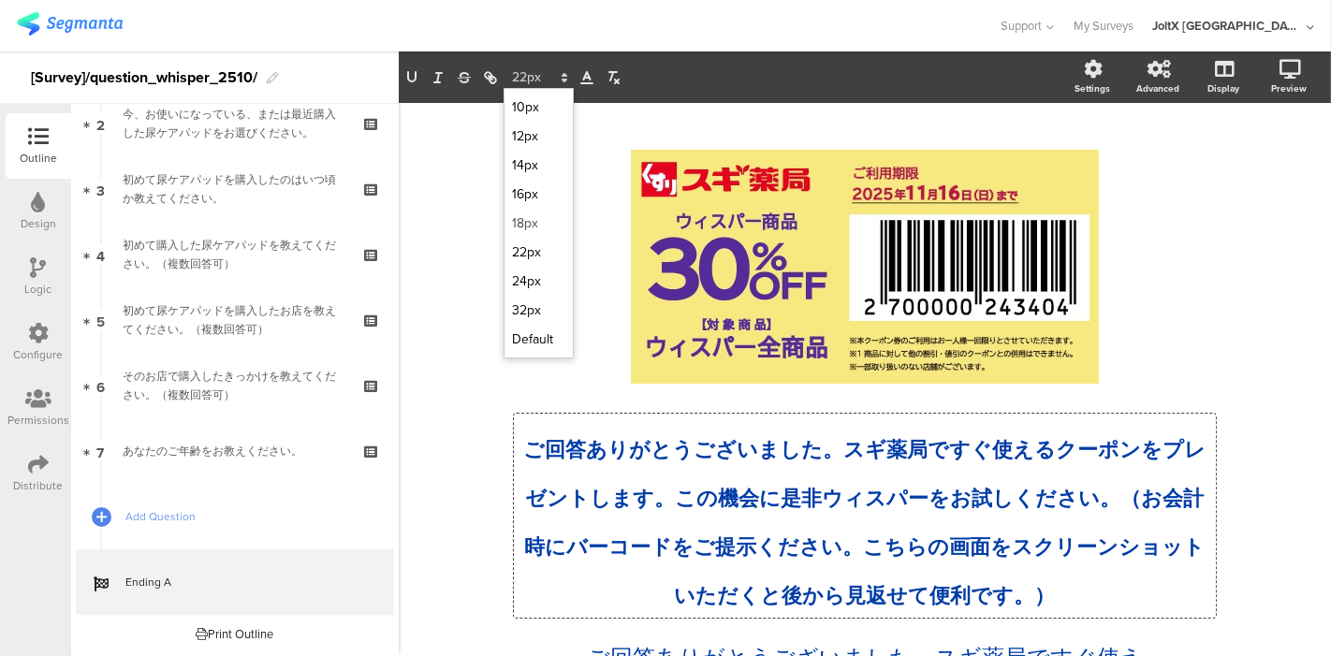
click at [523, 212] on span at bounding box center [538, 223] width 53 height 29
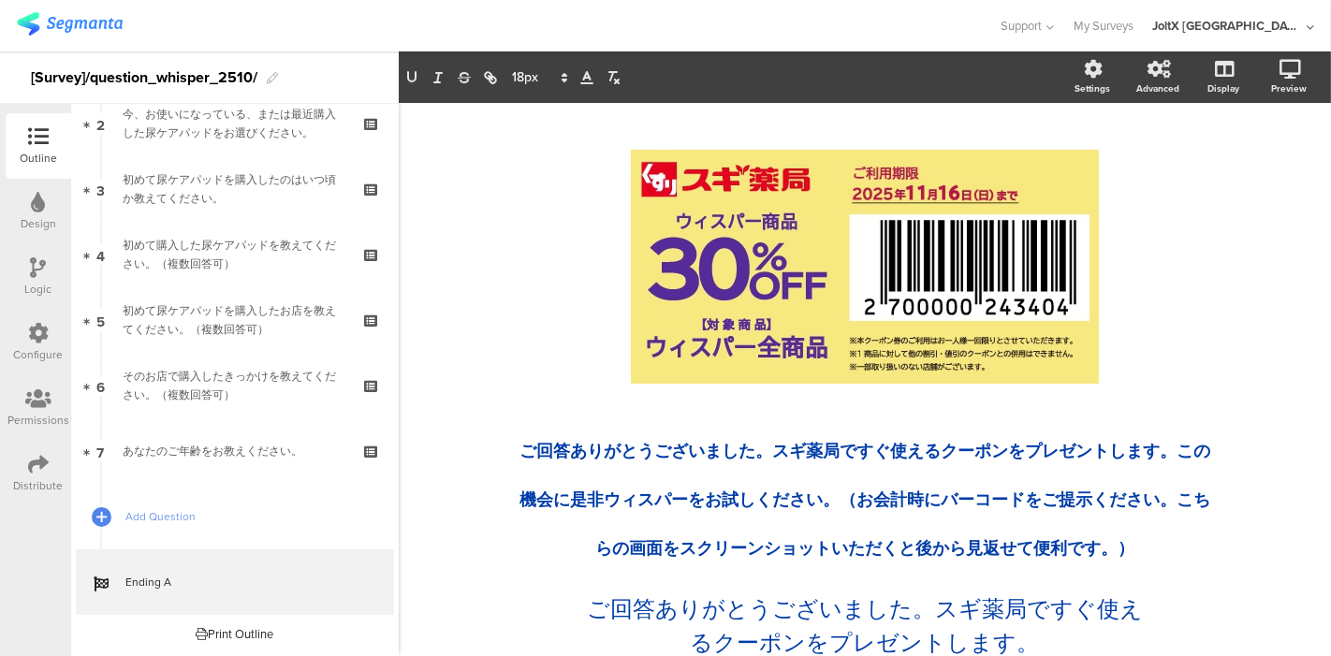
click at [438, 351] on div "/ ご回答ありがとうございました。スギ薬局ですぐ使えるクーポンをプレゼントします。この機会に是非ウィスパーをお試しください。（お会計時にバーコードをご提示くだ…" at bounding box center [865, 472] width 932 height 739
click at [1275, 104] on div "Preview" at bounding box center [1242, 148] width 140 height 89
click at [1258, 169] on icon at bounding box center [1265, 167] width 15 height 23
click at [722, 506] on span "ご回答ありがとうございました。スギ薬局ですぐ使えるクーポンをプレゼントします。この機会に是非ウィスパーをお試しください。（お会計時にバーコードをご提示ください…" at bounding box center [865, 500] width 691 height 118
drag, startPoint x: 1168, startPoint y: 449, endPoint x: 1171, endPoint y: 460, distance: 10.7
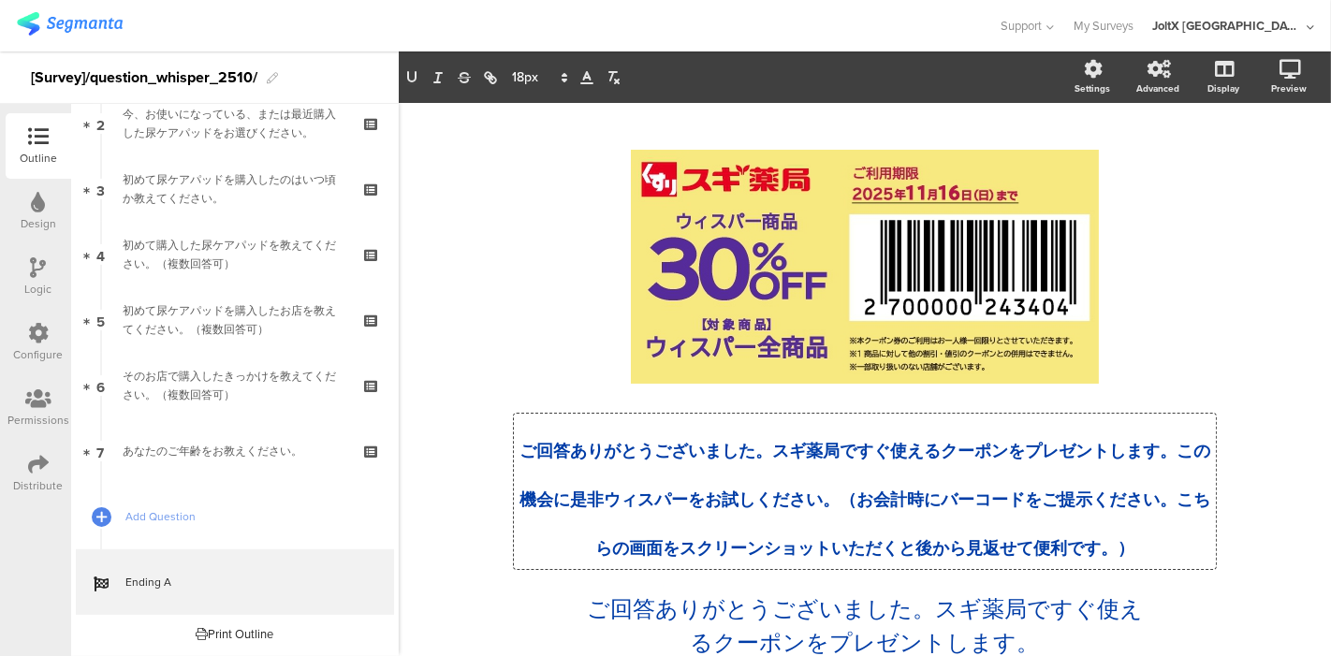
click at [1168, 449] on span "ご回答ありがとうございました。スギ薬局ですぐ使えるクーポンをプレゼントします。この機会に是非ウィスパーをお試しください。（お会計時にバーコードをご提示ください…" at bounding box center [865, 500] width 691 height 118
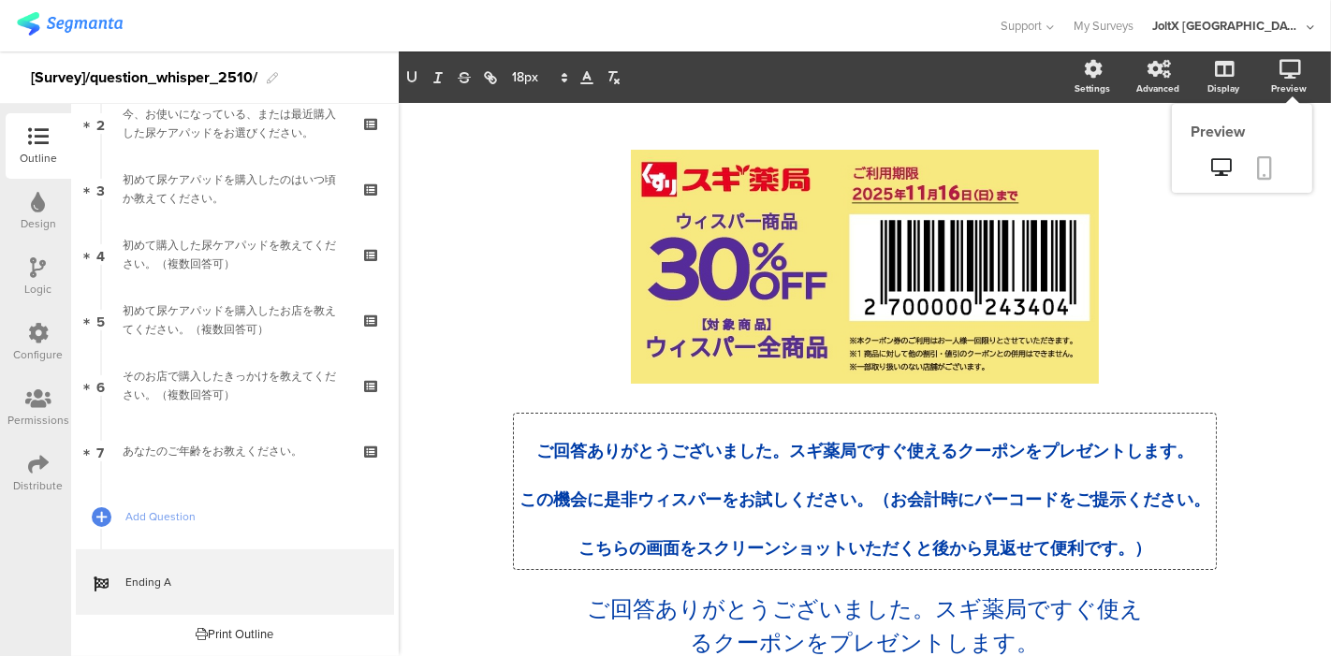
click at [1258, 166] on icon at bounding box center [1265, 167] width 15 height 23
click at [783, 449] on span "ご回答ありがとうございました。スギ薬局ですぐ使えるクーポンをプレゼントします。" at bounding box center [864, 451] width 657 height 21
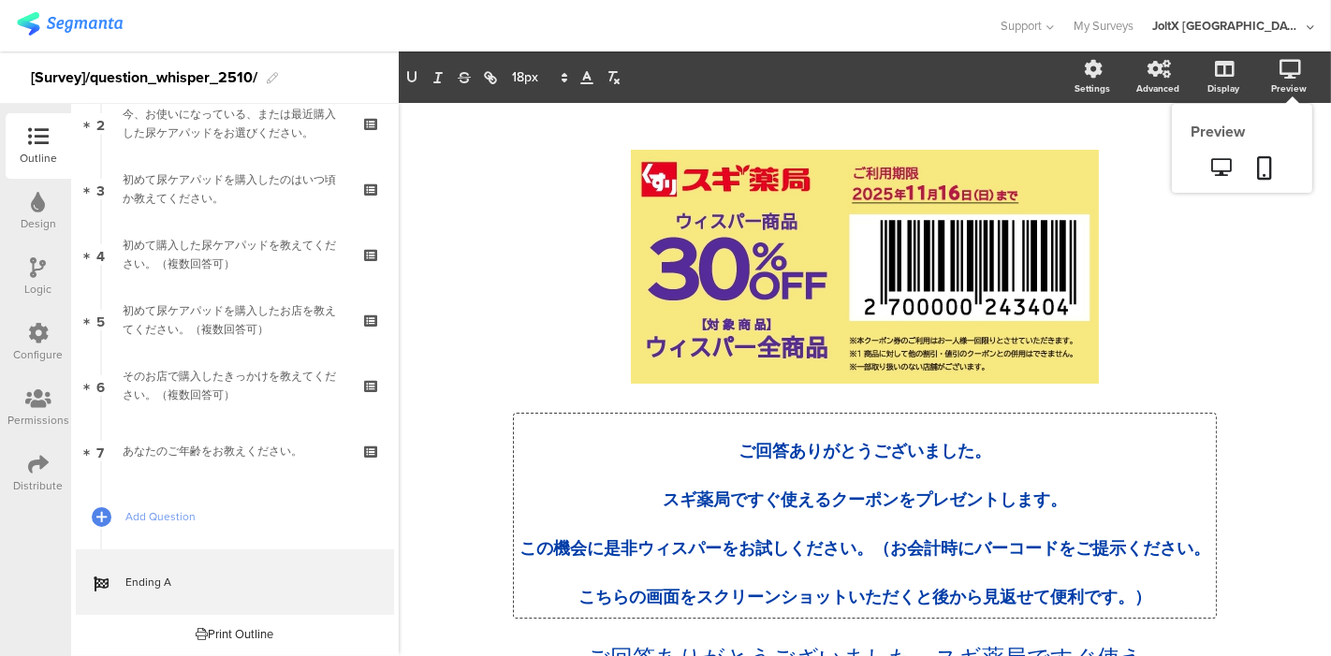
click at [1276, 80] on div "Preview" at bounding box center [1299, 77] width 66 height 47
click at [1258, 164] on icon at bounding box center [1265, 167] width 15 height 23
click at [1073, 499] on p "スギ薬局ですぐ使えるクーポンをプレゼントします。" at bounding box center [865, 491] width 693 height 49
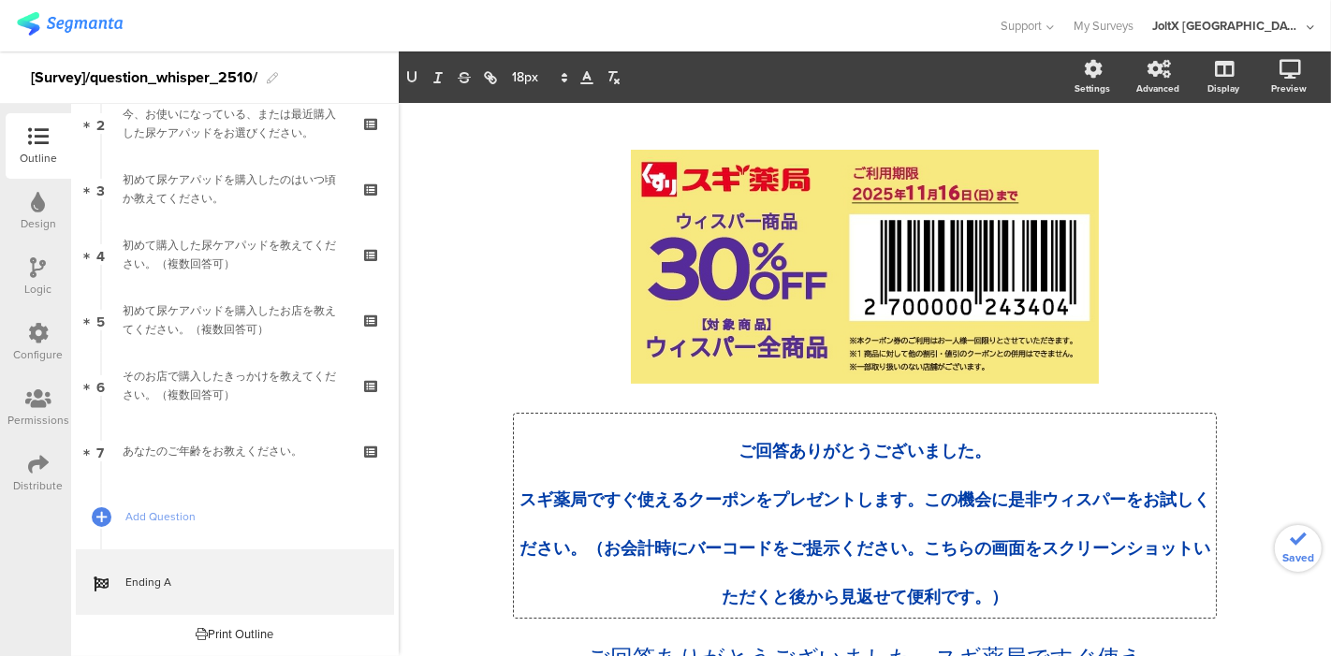
click at [1268, 271] on div "/ ご回答ありがとうございました。 スギ薬局ですぐ使えるクーポンをプレゼントします。この機会に是非ウィスパーをお試しください。（お会計時にバーコードをご提示く…" at bounding box center [865, 496] width 932 height 787
click at [1257, 161] on link at bounding box center [1265, 170] width 41 height 36
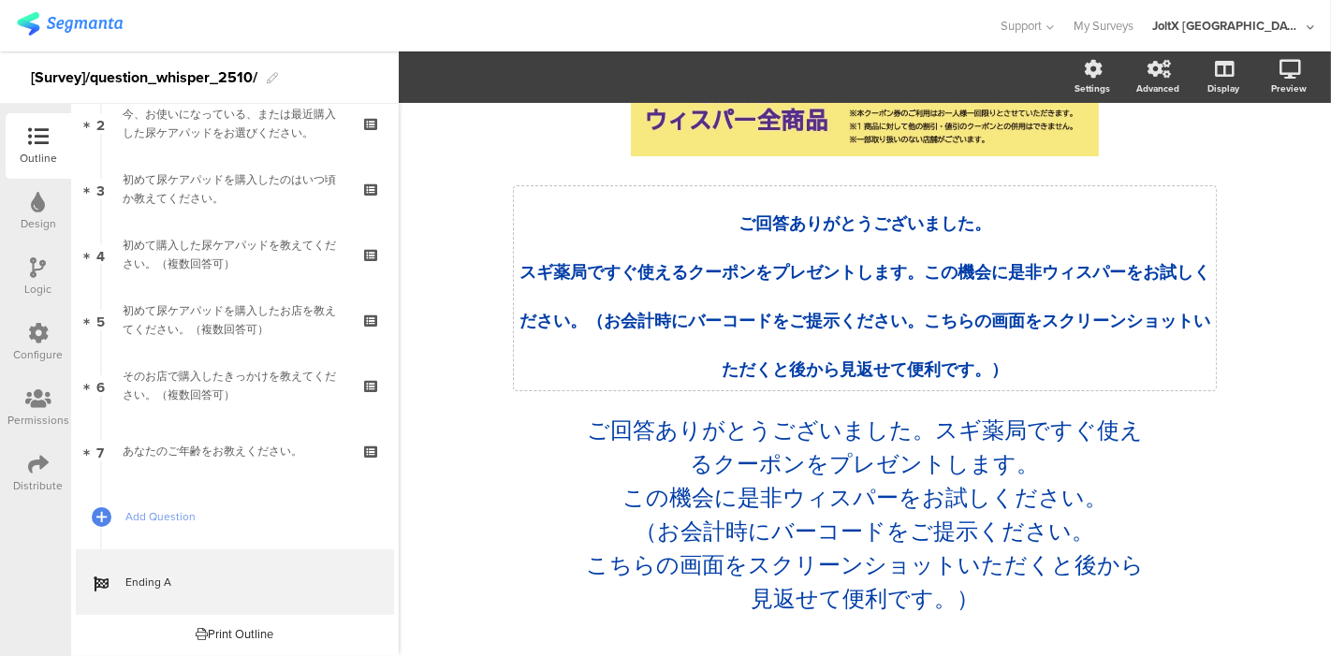
scroll to position [229, 0]
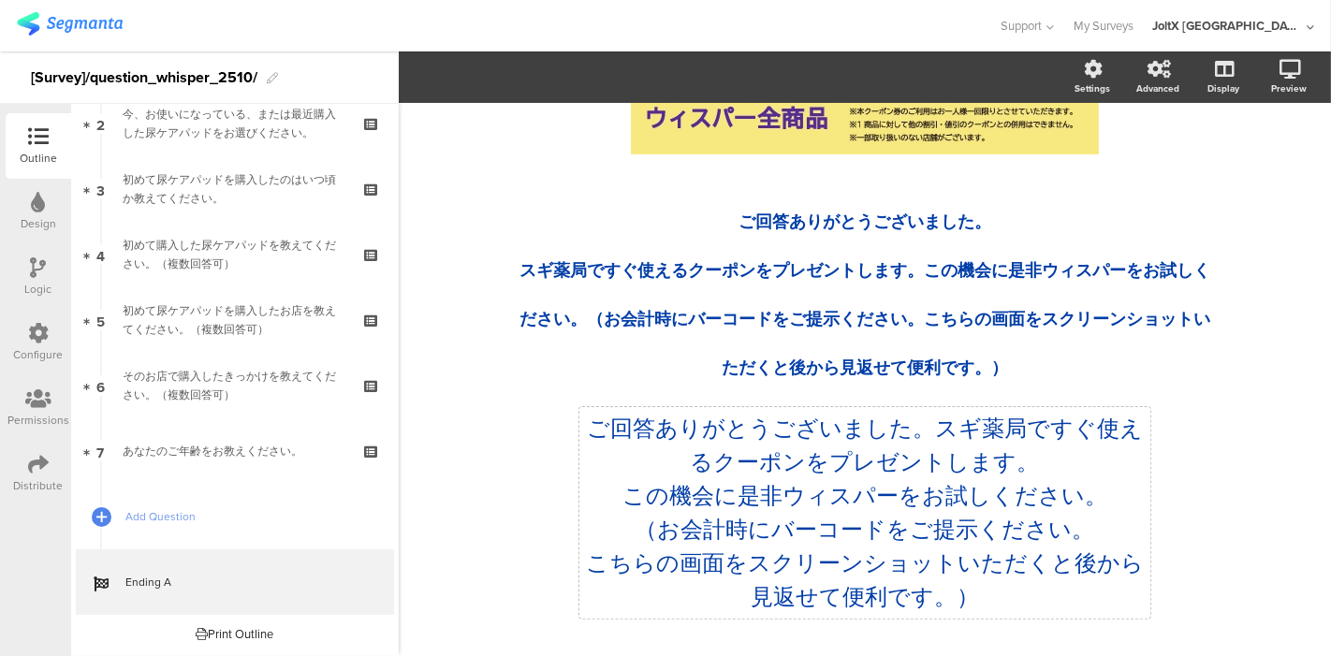
click at [754, 473] on p "ご回答ありがとうございました。スギ薬局ですぐ使えるクーポンをプレゼントします。" at bounding box center [865, 445] width 562 height 67
click at [815, 466] on p "ご回答ありがとうございました。スギ薬局ですぐ使えるクーポンをプレゼントします。" at bounding box center [865, 445] width 562 height 67
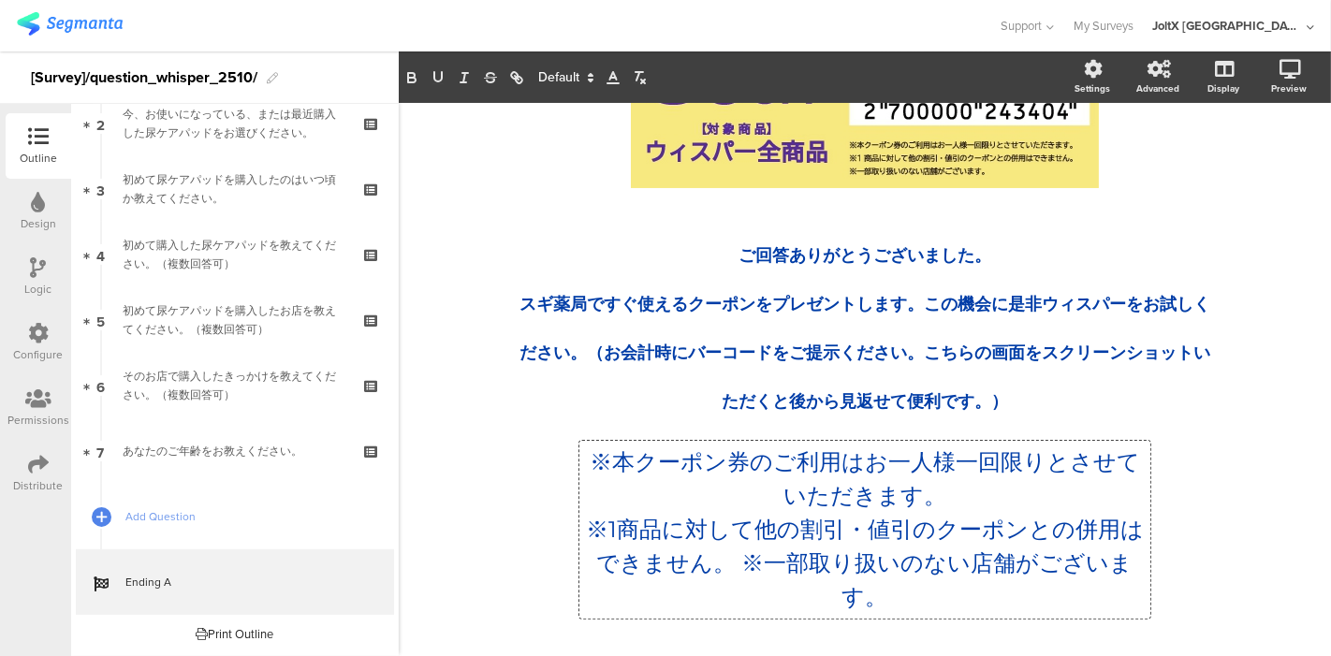
drag, startPoint x: 751, startPoint y: 564, endPoint x: 797, endPoint y: 576, distance: 47.5
click at [751, 564] on p "※1商品に対して他の割引・値引のクーポンとの併用はできません。 ※一部取り扱いのない店舗がございます。" at bounding box center [865, 563] width 562 height 101
click at [1194, 446] on div "/ ご回答ありがとうございました。 スギ薬局ですぐ使えるクーポンをプレゼントします。この機会に是非ウィスパーをお試しください。（お会計時にバーコードをご提示く…" at bounding box center [865, 284] width 749 height 716
click at [1258, 164] on icon at bounding box center [1265, 167] width 15 height 23
click at [937, 479] on p "※本クーポン券のご利用はお一人様一回限りとさせていただきます。" at bounding box center [865, 479] width 562 height 67
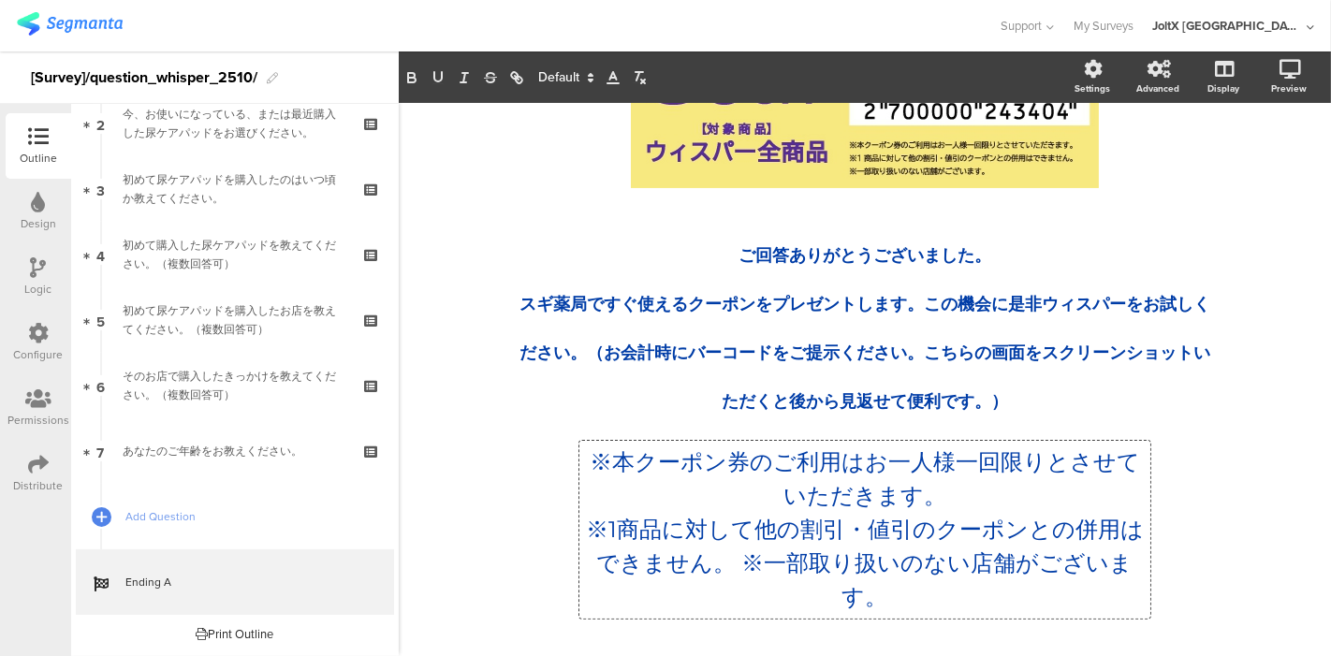
click at [784, 493] on p "※本クーポン券のご利用はお一人様一回限りとさせていただきます。" at bounding box center [865, 479] width 562 height 67
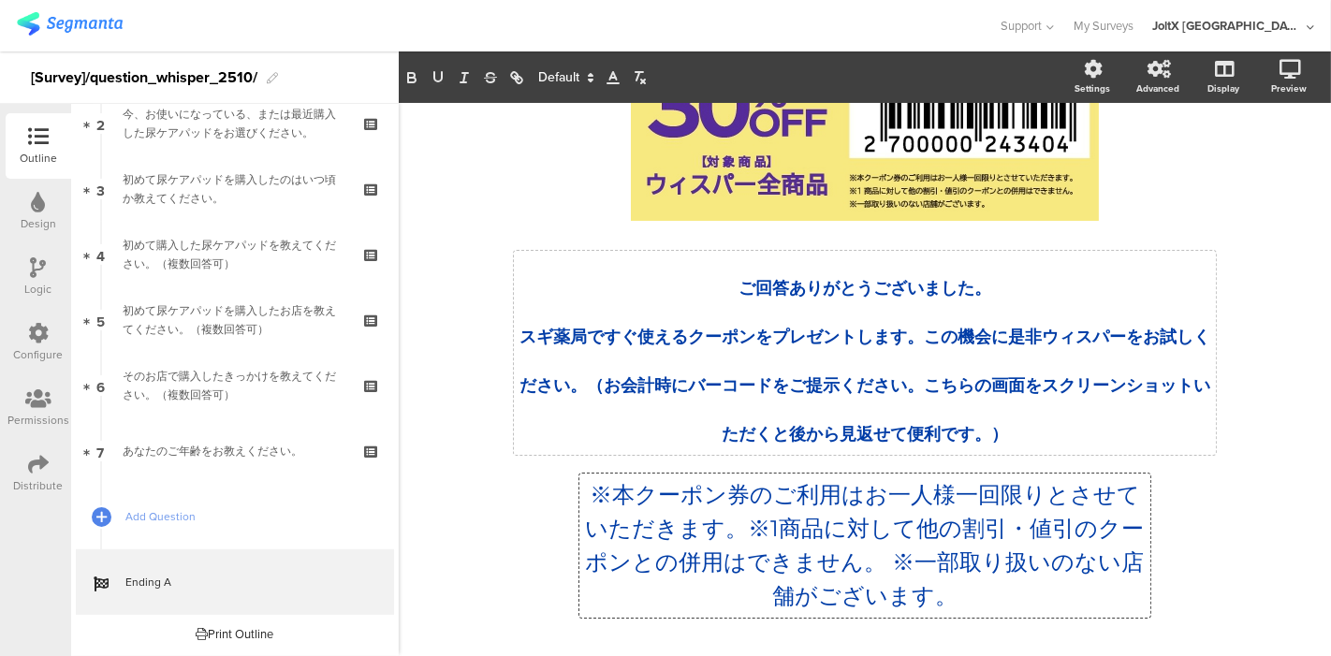
click at [1195, 404] on div "ご回答ありがとうございました。 スギ薬局ですぐ使えるクーポンをプレゼントします。この機会に是非ウィスパーをお試しください。（お会計時にバーコードをご提示くださ…" at bounding box center [865, 353] width 702 height 204
click at [1271, 94] on div "Preview" at bounding box center [1289, 88] width 36 height 14
click at [1258, 169] on icon at bounding box center [1265, 167] width 15 height 23
click at [721, 531] on p "※本クーポン券のご利用はお一人様一回限りとさせていただきます。※1商品に対して他の割引・値引のクーポンとの併用はできません。 ※一部取り扱いのない店舗がござい…" at bounding box center [865, 545] width 562 height 135
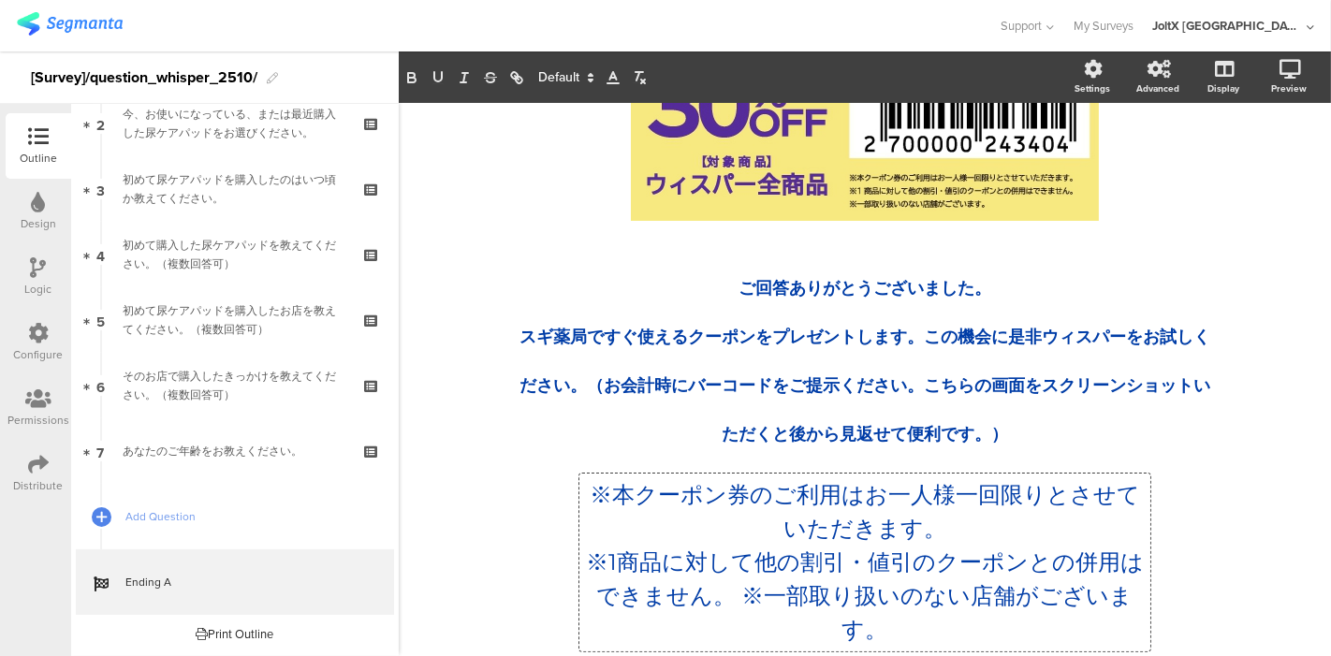
click at [727, 596] on p "※1商品に対して他の割引・値引のクーポンとの併用はできません。 ※一部取り扱いのない店舗がございます。" at bounding box center [865, 596] width 562 height 101
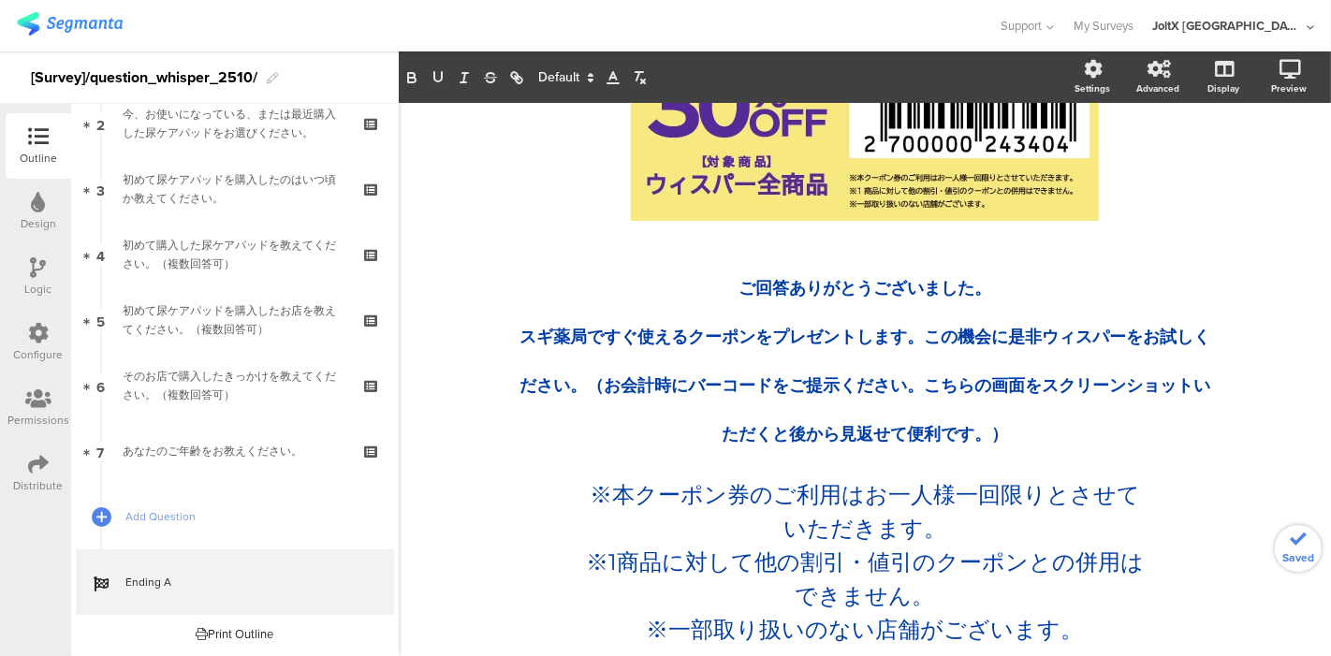
click at [438, 533] on div "/ ご回答ありがとうございました。 スギ薬局ですぐ使えるクーポンをプレゼントします。この機会に是非ウィスパーをお試しください。（お会計時にバーコードをご提示く…" at bounding box center [865, 317] width 932 height 754
click at [1245, 171] on link at bounding box center [1265, 170] width 41 height 36
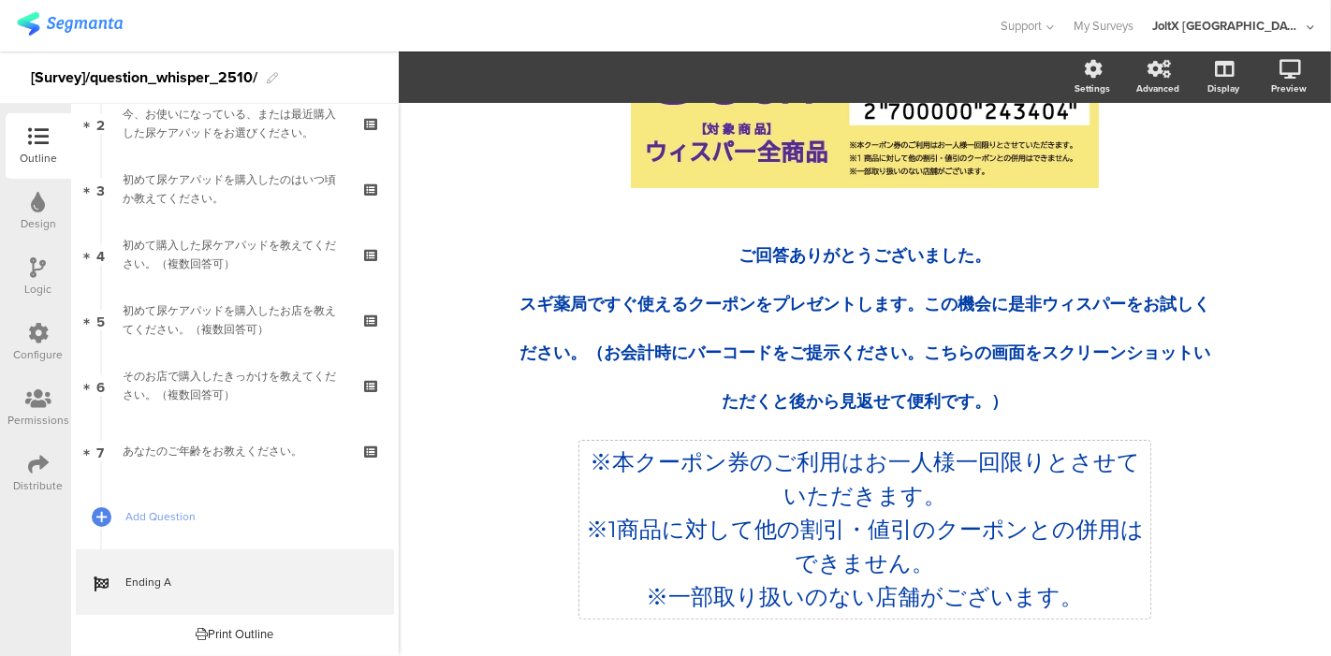
click at [754, 513] on p "※1商品に対して他の割引・値引のクーポンとの併用はできません。" at bounding box center [865, 546] width 562 height 67
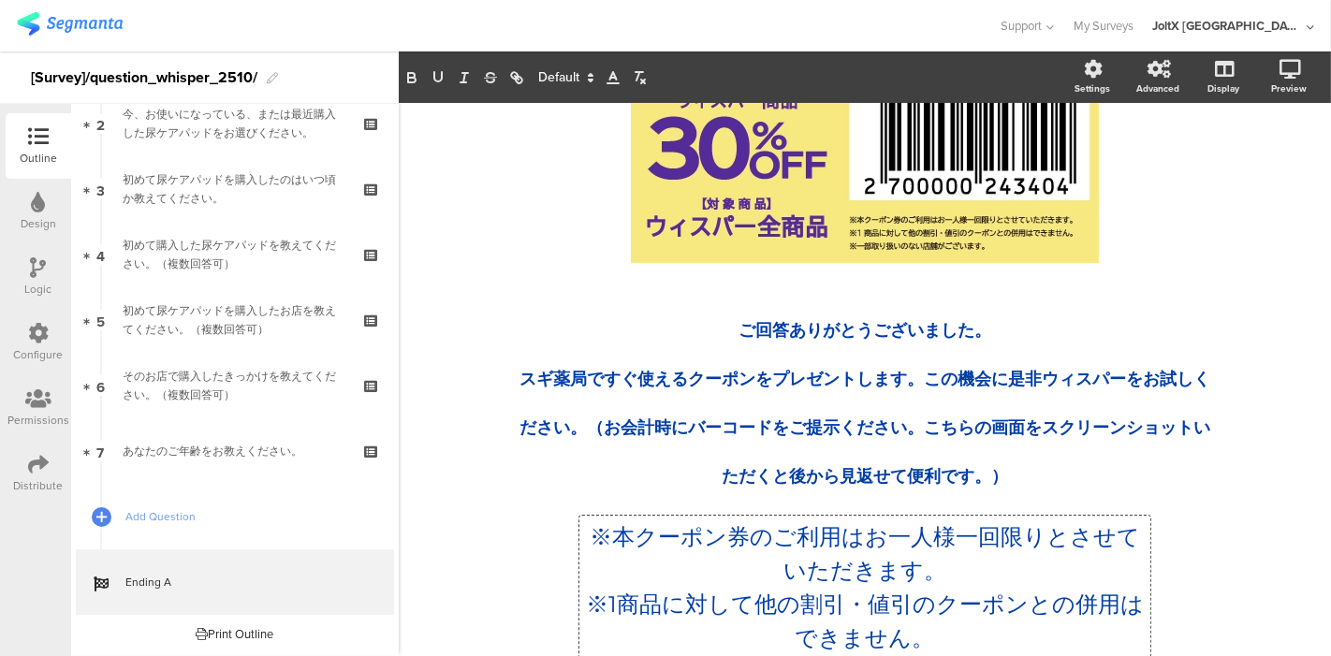
scroll to position [196, 0]
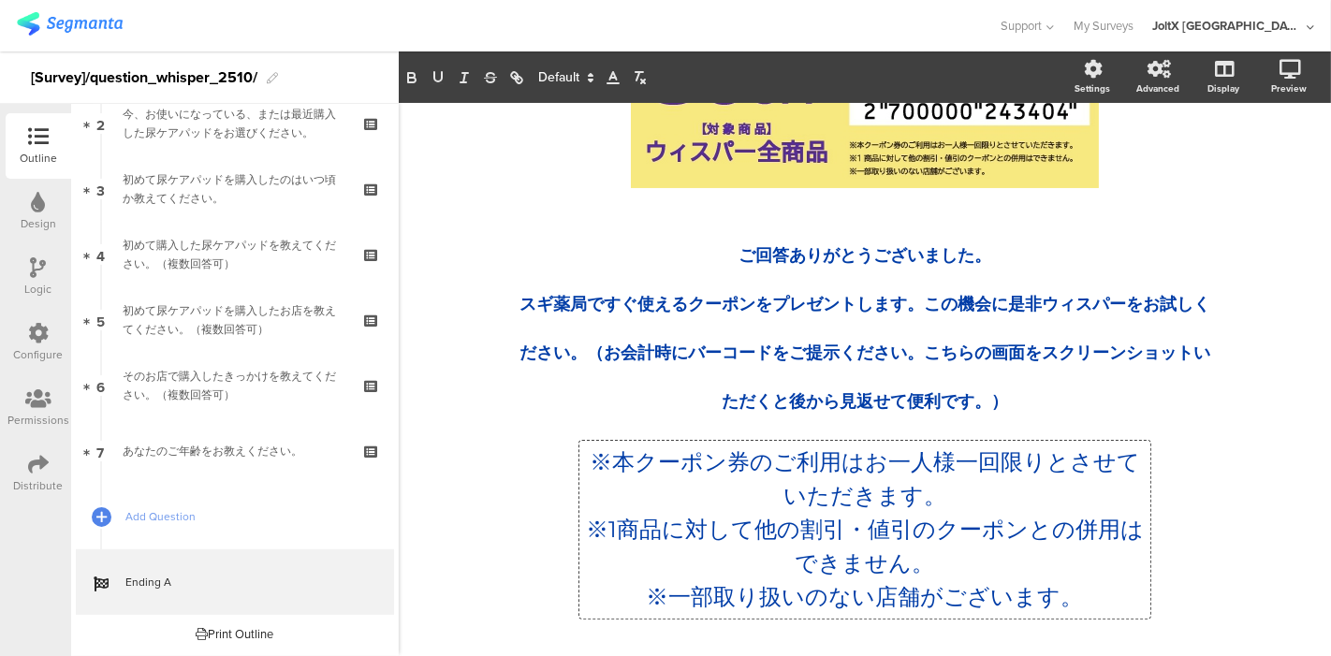
click at [591, 82] on icon at bounding box center [590, 77] width 17 height 17
click at [566, 242] on span at bounding box center [564, 252] width 53 height 29
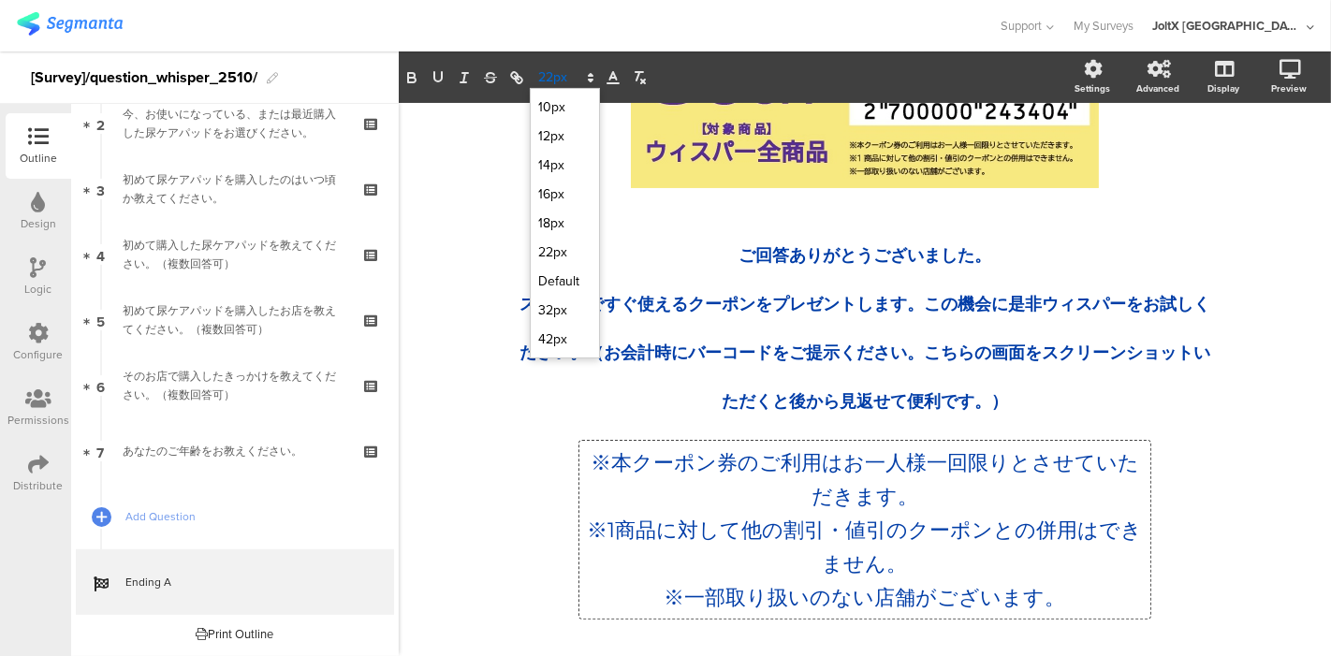
click at [588, 72] on icon at bounding box center [590, 77] width 17 height 17
click at [560, 220] on span at bounding box center [564, 223] width 53 height 29
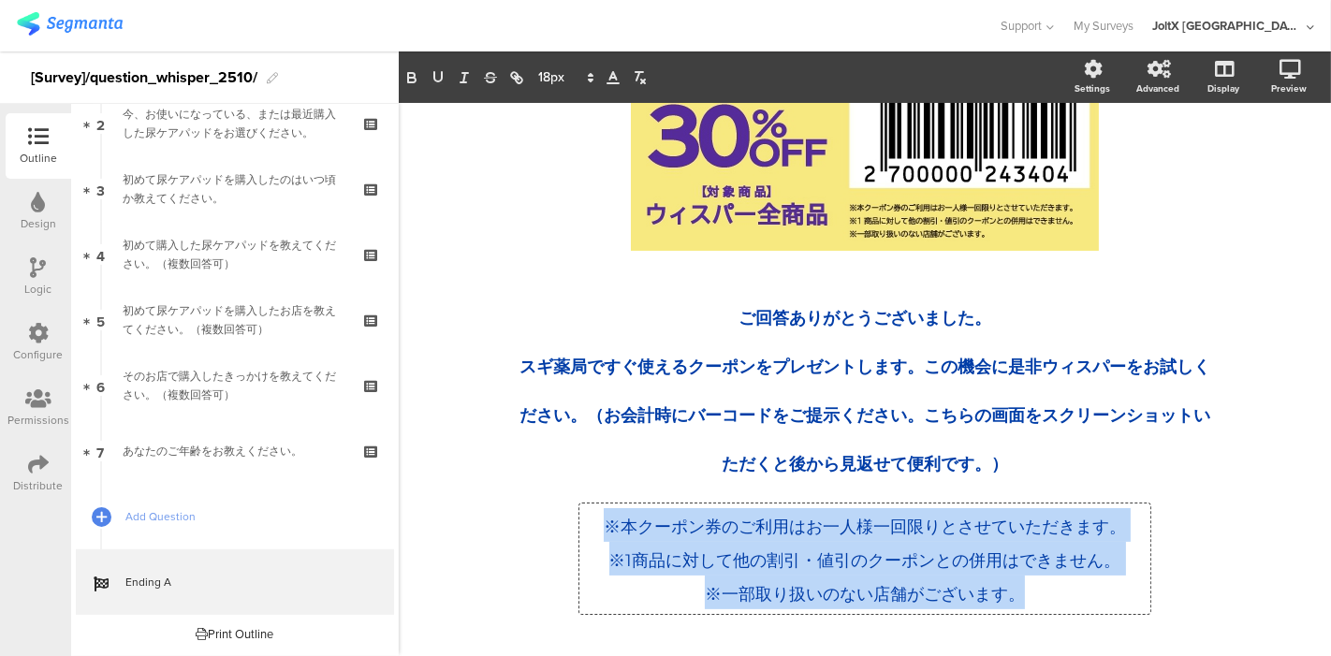
scroll to position [128, 0]
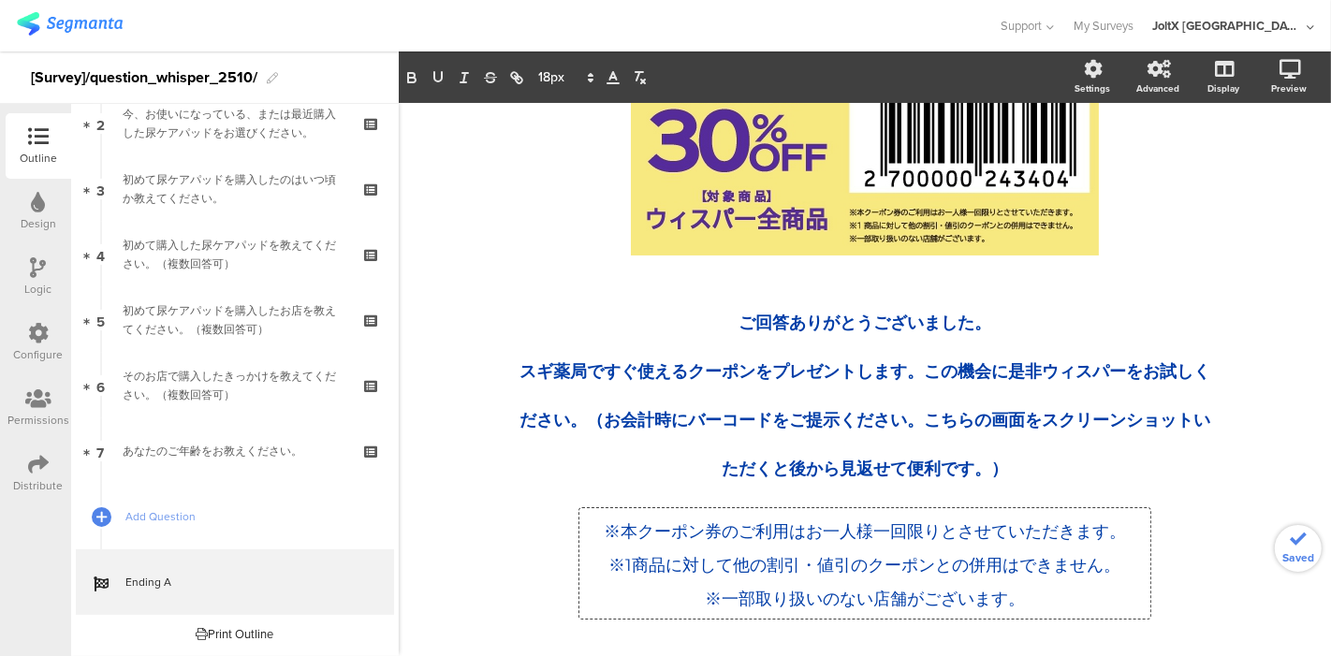
click at [442, 506] on div "/ ご回答ありがとうございました。 スギ薬局ですぐ使えるクーポンをプレゼントします。この機会に是非ウィスパーをお試しください。（お会計時にバーコードをご提示く…" at bounding box center [865, 318] width 932 height 686
click at [1266, 76] on div "Preview" at bounding box center [1299, 77] width 66 height 47
click at [1258, 174] on icon at bounding box center [1265, 167] width 15 height 23
click at [696, 538] on p "※本クーポン券のご利用はお一人様一回限りとさせていただきます。" at bounding box center [865, 530] width 562 height 34
click at [689, 547] on p "※1商品に対して他の割引・値引のクーポンとの併用はできません。" at bounding box center [865, 564] width 562 height 34
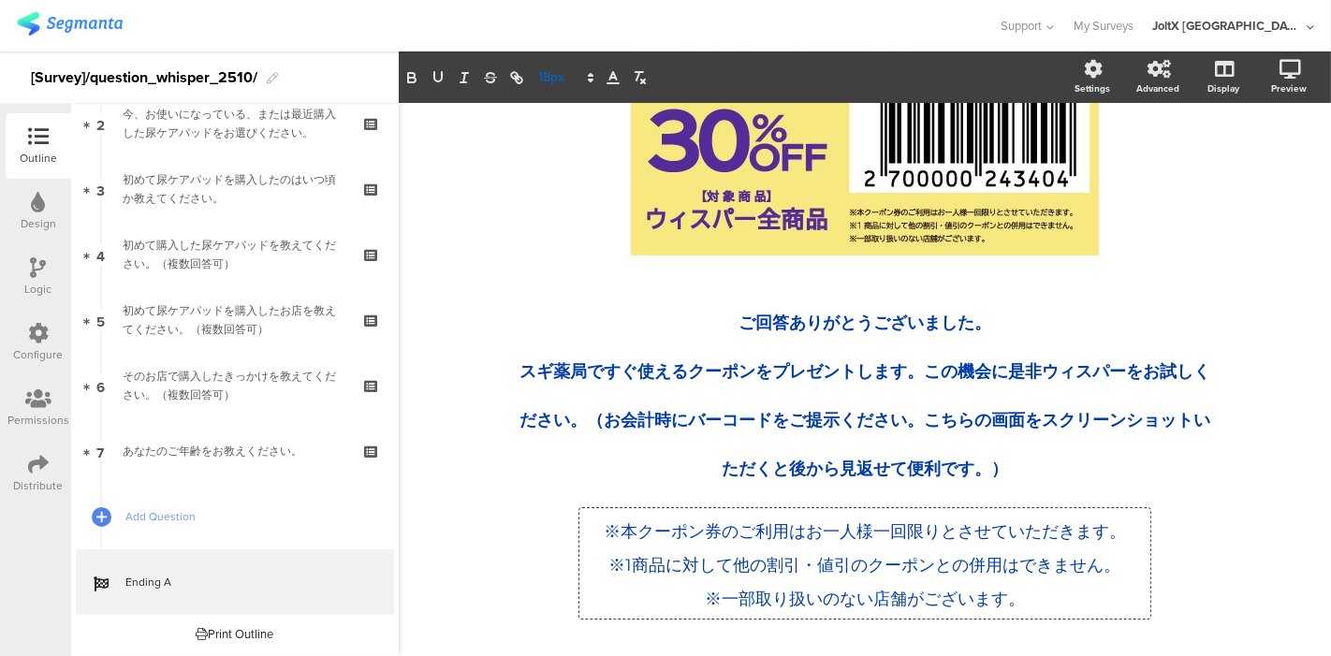
click at [582, 79] on icon at bounding box center [590, 77] width 17 height 17
click at [559, 191] on span at bounding box center [564, 194] width 53 height 29
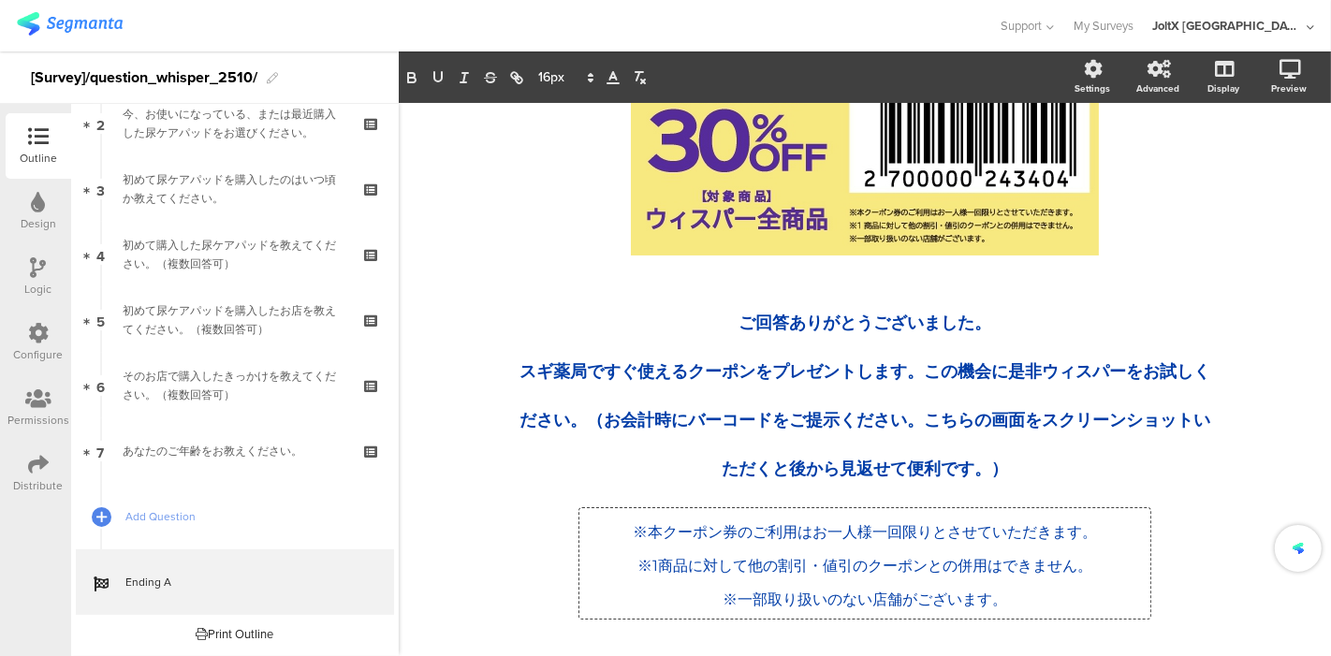
click at [454, 502] on div "/ ご回答ありがとうございました。 スギ薬局ですぐ使えるクーポンをプレゼントします。この機会に是非ウィスパーをお試しください。（お会計時にバーコードをご提示く…" at bounding box center [865, 318] width 932 height 686
click at [1266, 78] on div "Preview" at bounding box center [1299, 77] width 66 height 47
click at [1258, 167] on icon at bounding box center [1265, 167] width 15 height 23
click at [767, 535] on span "※本クーポン券のご利用はお一人様一回限りとさせていただきます。" at bounding box center [865, 532] width 464 height 18
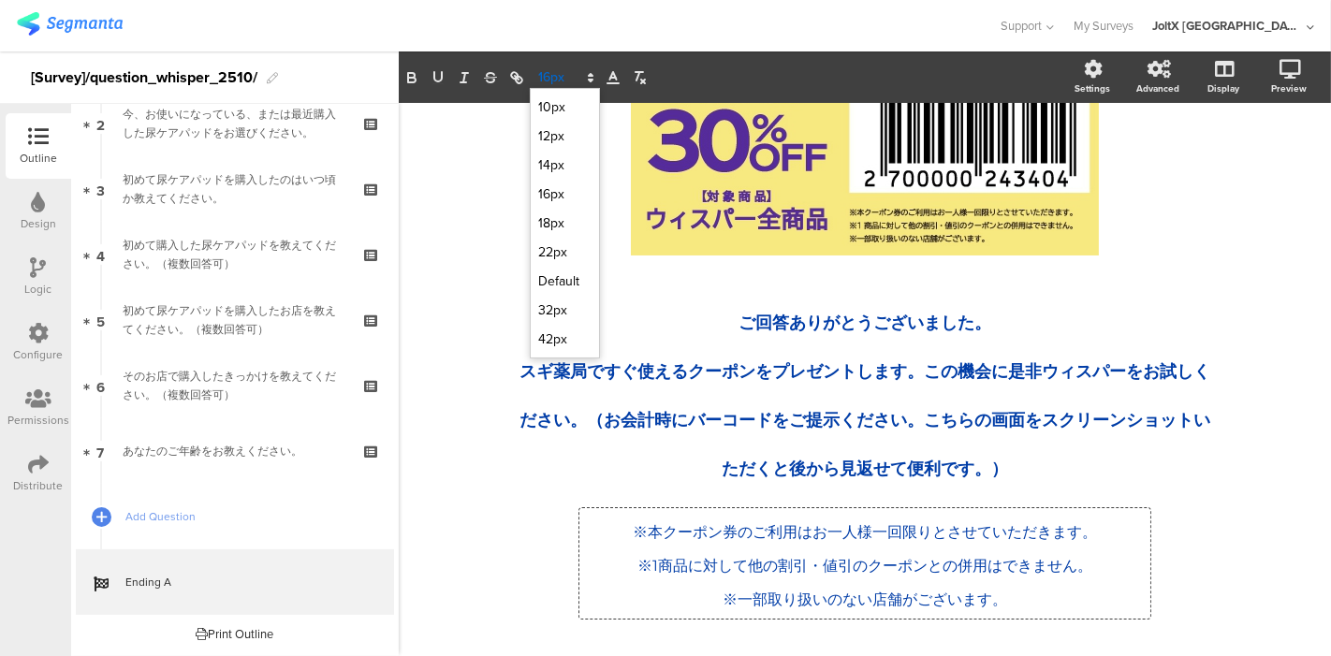
click at [585, 71] on icon at bounding box center [590, 77] width 17 height 17
click at [562, 168] on span at bounding box center [564, 165] width 53 height 29
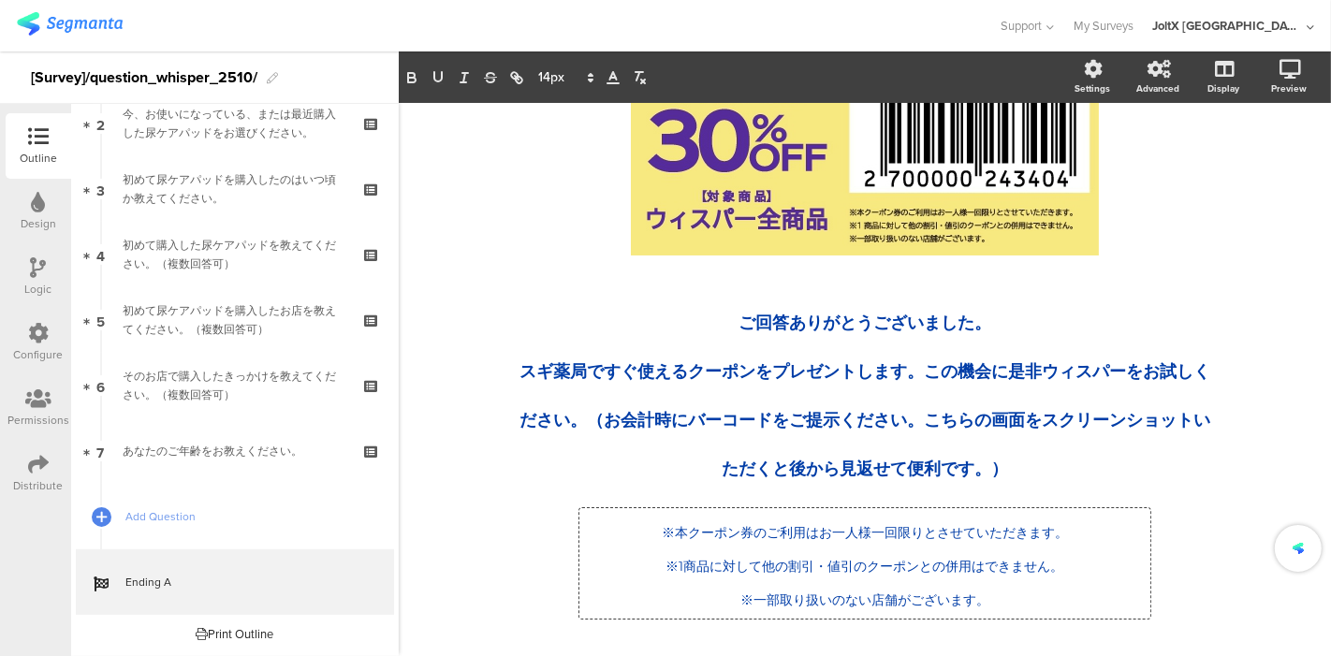
click at [497, 503] on div "/ ご回答ありがとうございました。 スギ薬局ですぐ使えるクーポンをプレゼントします。この機会に是非ウィスパーをお試しください。（お会計時にバーコードをご提示く…" at bounding box center [865, 317] width 749 height 649
click at [1258, 161] on icon at bounding box center [1265, 167] width 15 height 23
click at [552, 590] on div "/ ご回答ありがとうございました。 スギ薬局ですぐ使えるクーポンをプレゼントします。この機会に是非ウィスパーをお試しください。（お会計時にバーコードをご提示く…" at bounding box center [865, 317] width 749 height 649
click at [454, 535] on div "/ ご回答ありがとうございました。 スギ薬局ですぐ使えるクーポンをプレゼントします。この機会に是非ウィスパーをお試しください。（お会計時にバーコードをご提示く…" at bounding box center [865, 318] width 932 height 686
click at [1280, 73] on icon at bounding box center [1291, 69] width 22 height 19
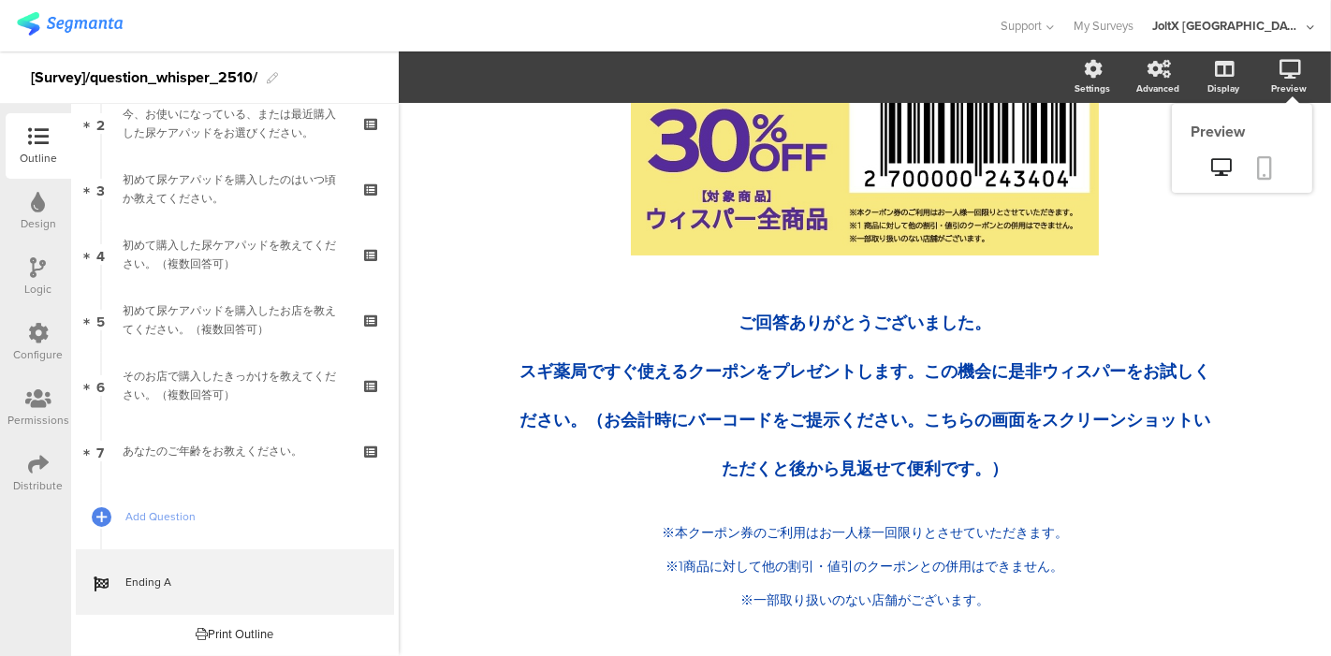
click at [1258, 173] on icon at bounding box center [1265, 167] width 15 height 23
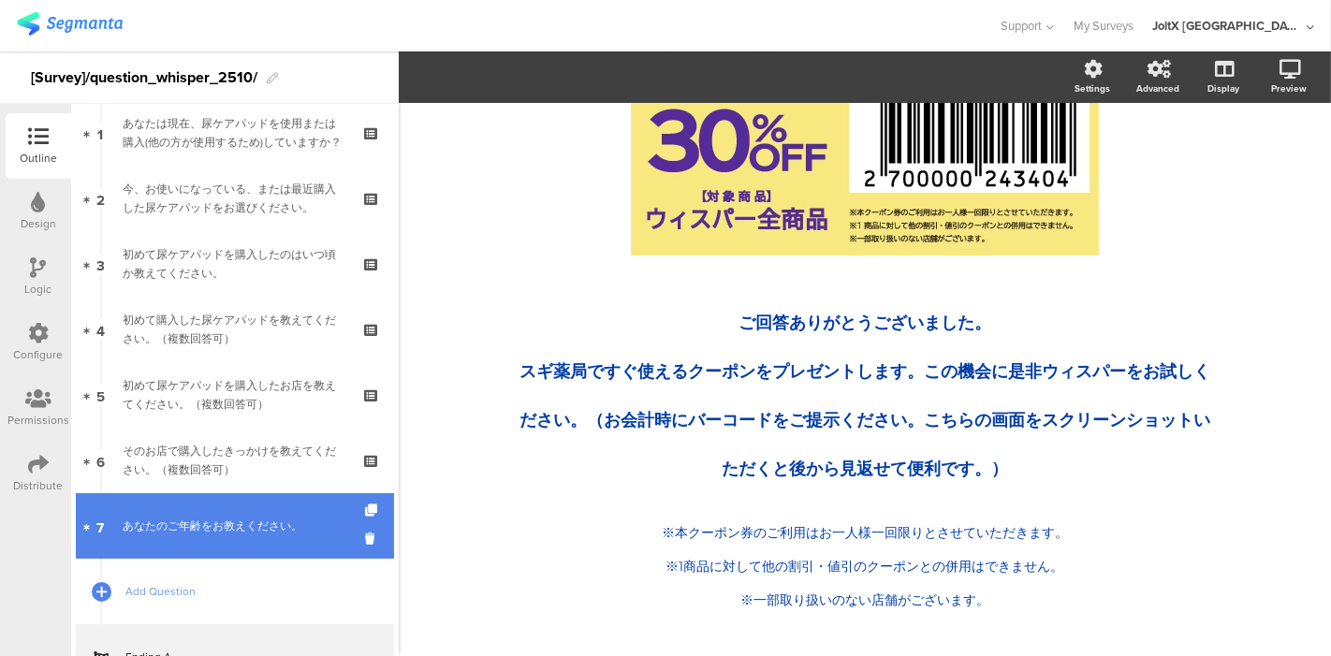
scroll to position [0, 0]
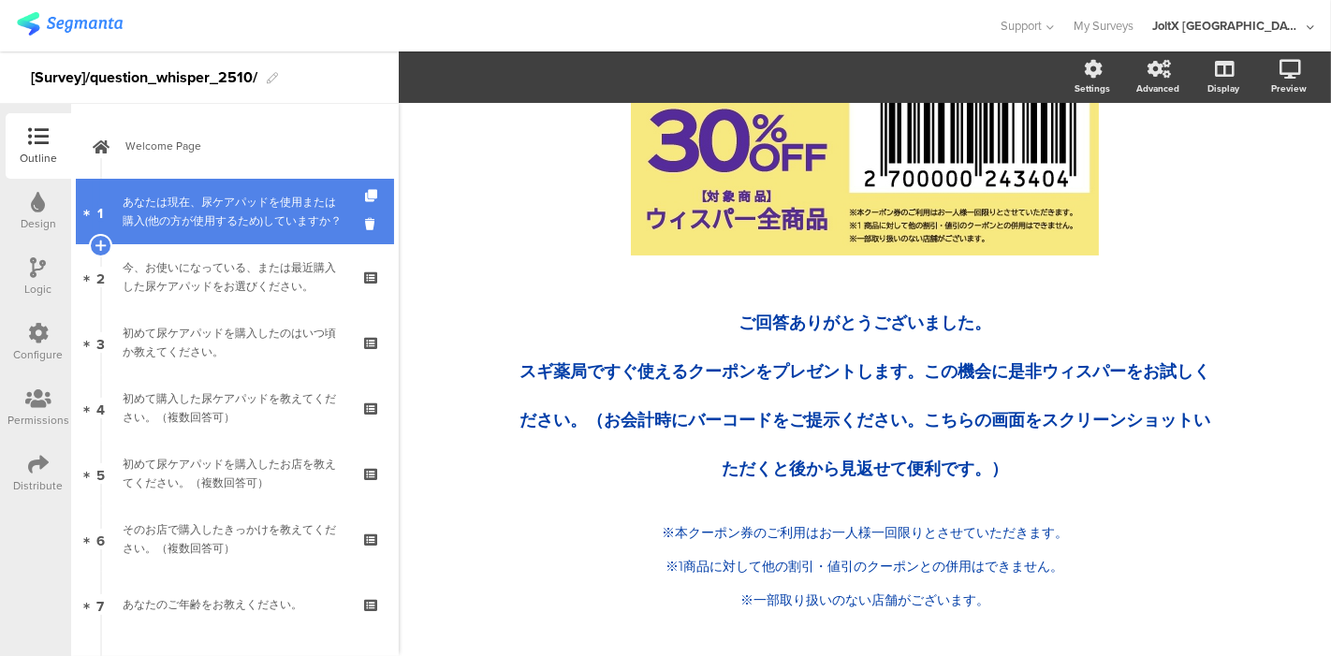
click at [209, 220] on div "あなたは現在、尿ケアパッドを使用または購入(他の方が使用するため)していますか？" at bounding box center [235, 211] width 224 height 37
